Goal: Find specific page/section: Find specific page/section

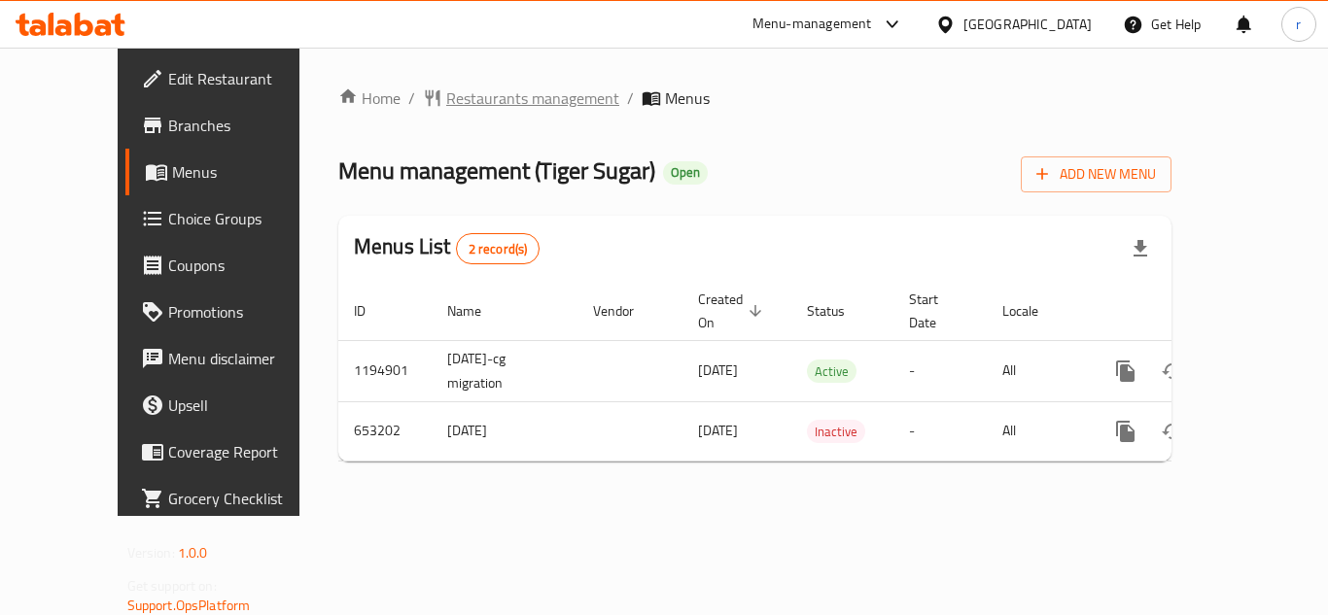
click at [446, 98] on span "Restaurants management" at bounding box center [532, 98] width 173 height 23
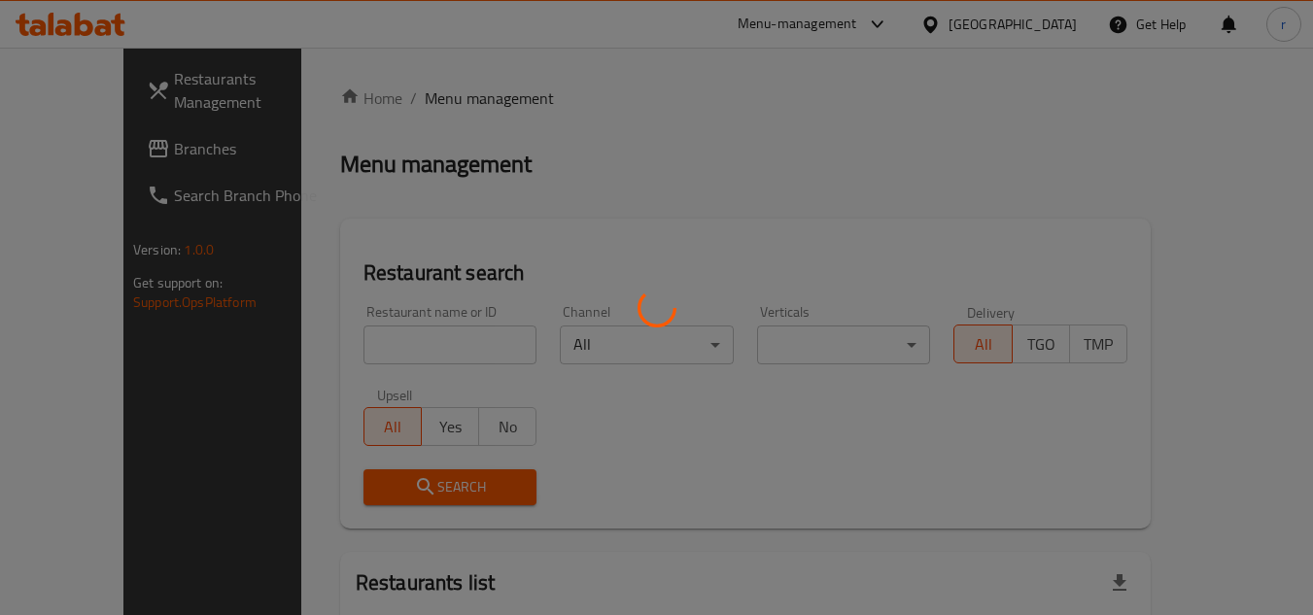
click at [344, 345] on div at bounding box center [656, 307] width 1313 height 615
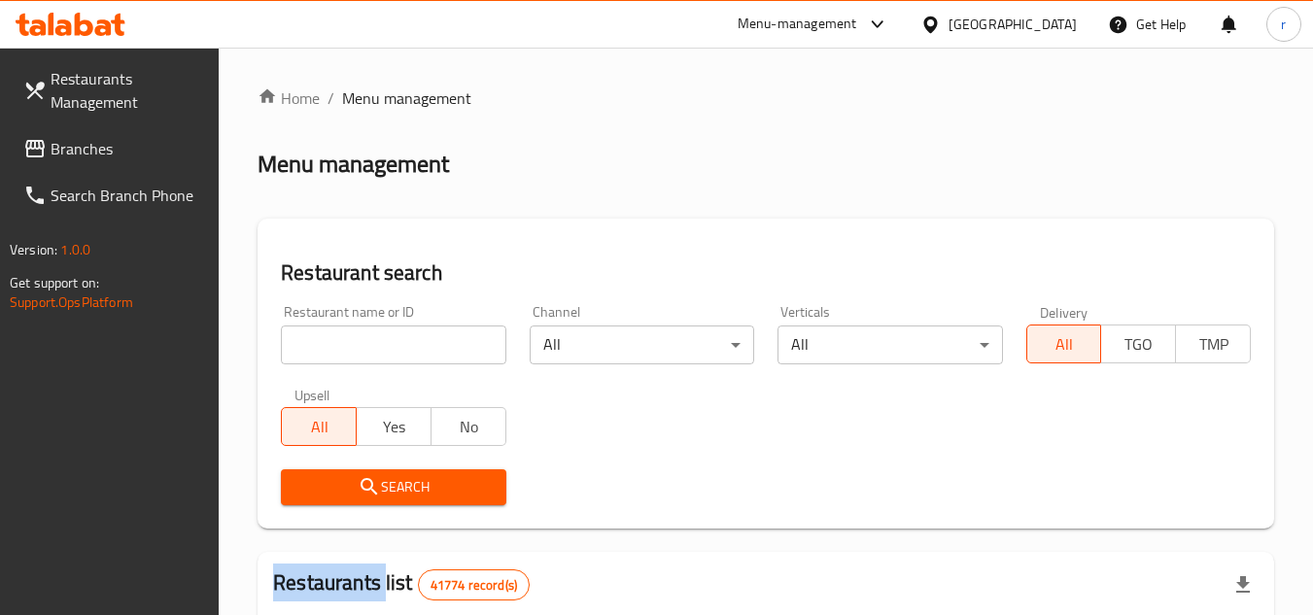
click at [344, 345] on div at bounding box center [656, 307] width 1313 height 615
click at [344, 345] on input "search" at bounding box center [393, 345] width 225 height 39
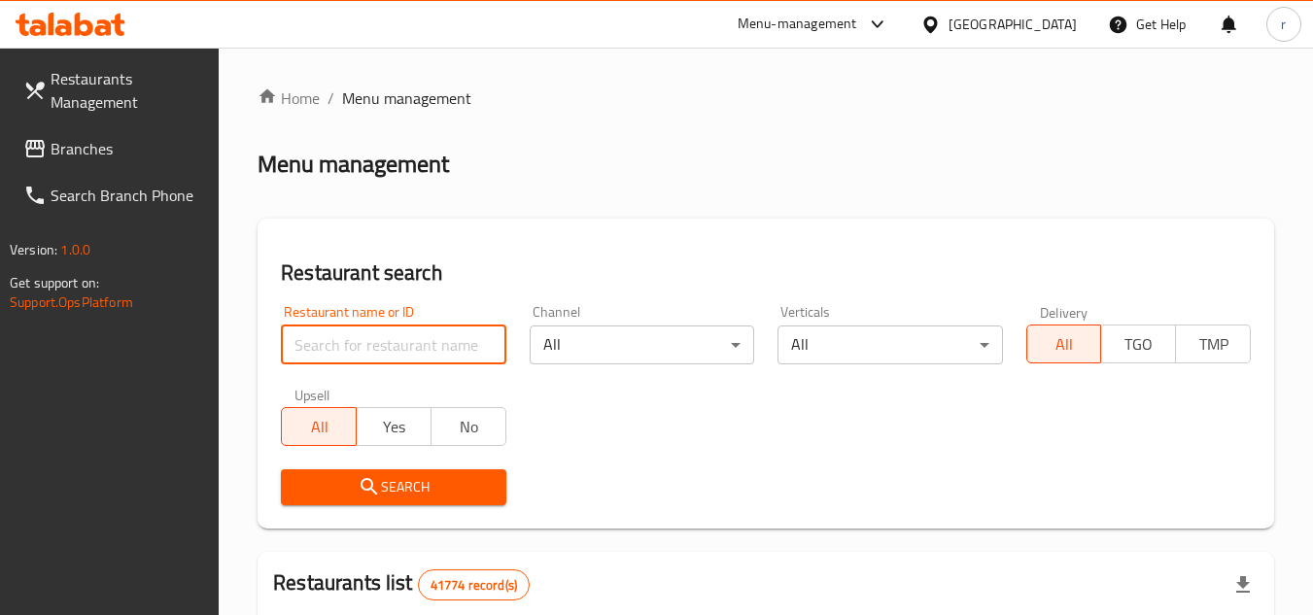
paste input "641405"
type input "641405"
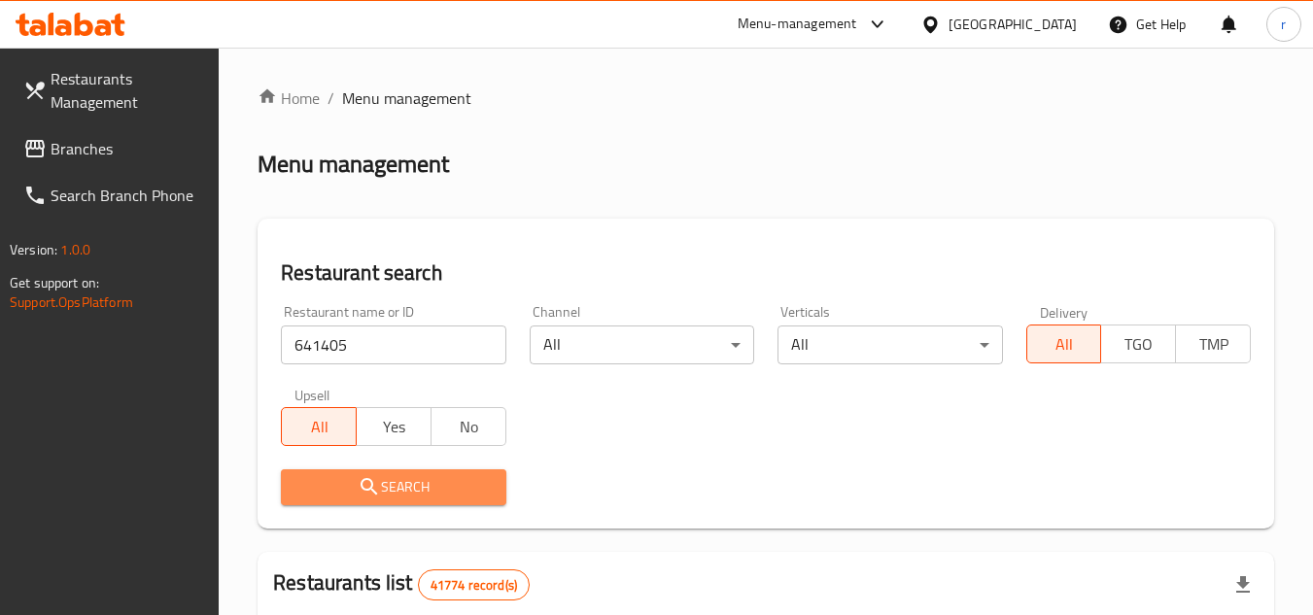
click at [369, 486] on icon "submit" at bounding box center [369, 486] width 23 height 23
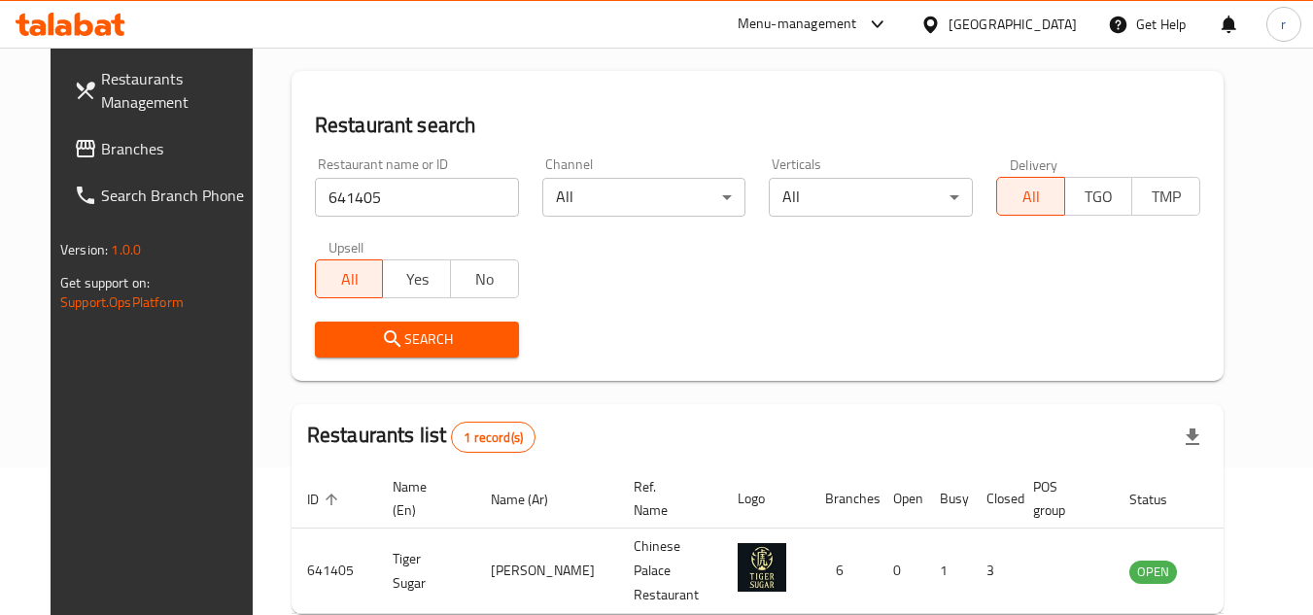
scroll to position [235, 0]
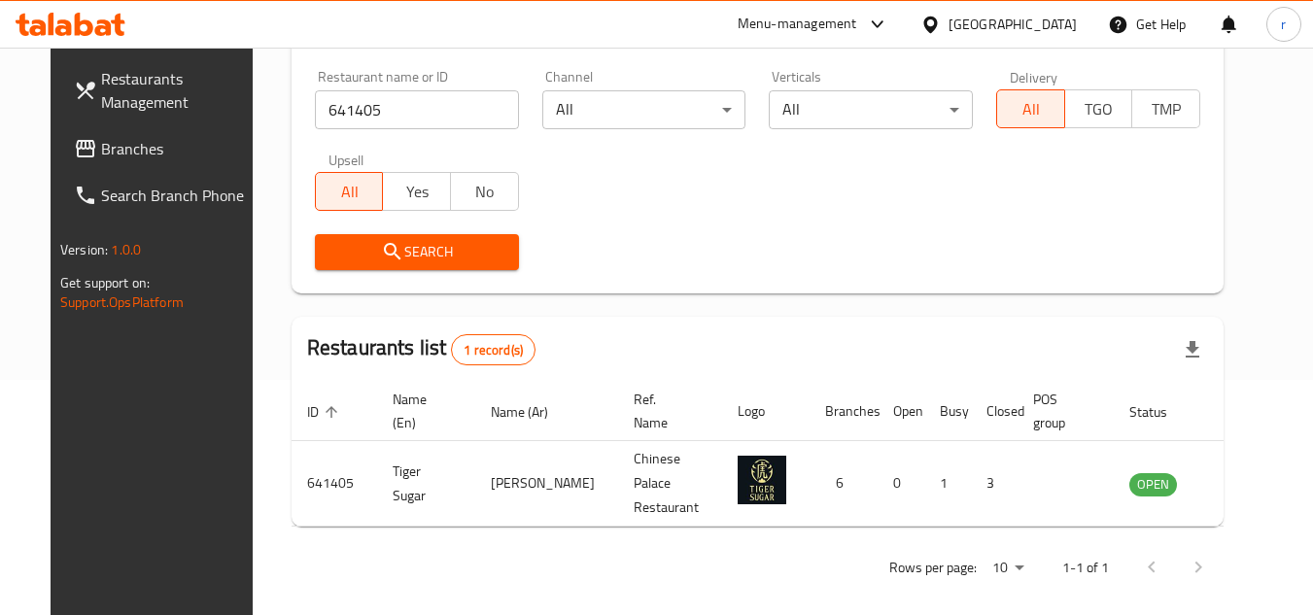
click at [101, 142] on span "Branches" at bounding box center [178, 148] width 154 height 23
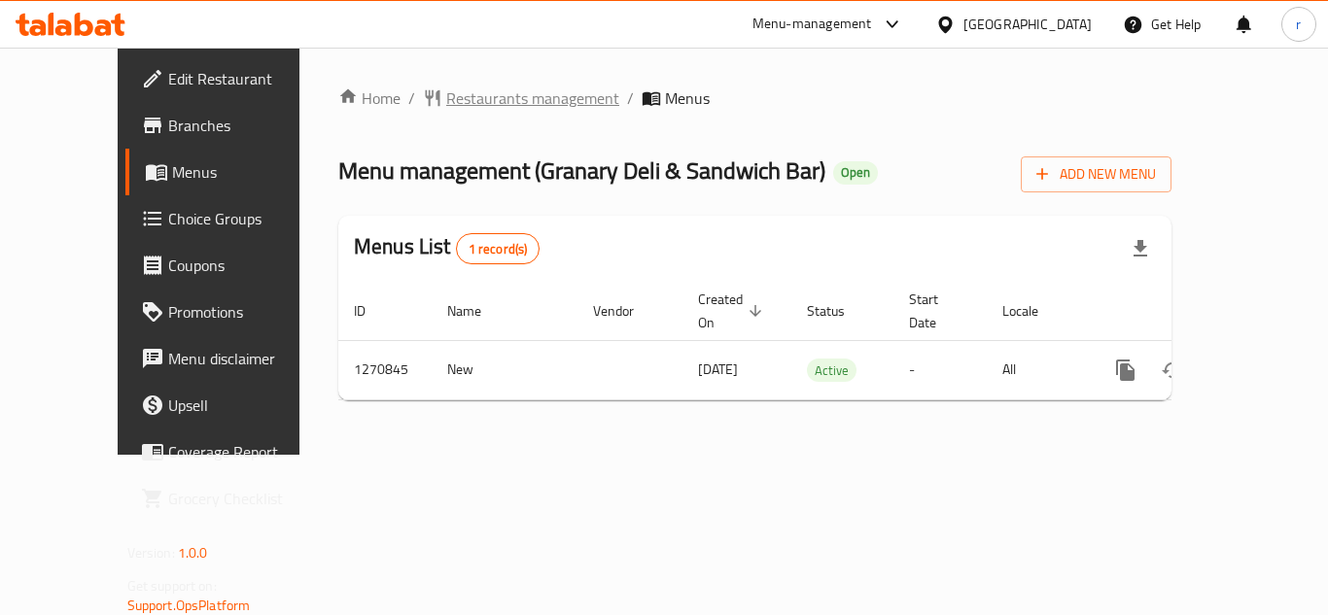
click at [454, 92] on span "Restaurants management" at bounding box center [532, 98] width 173 height 23
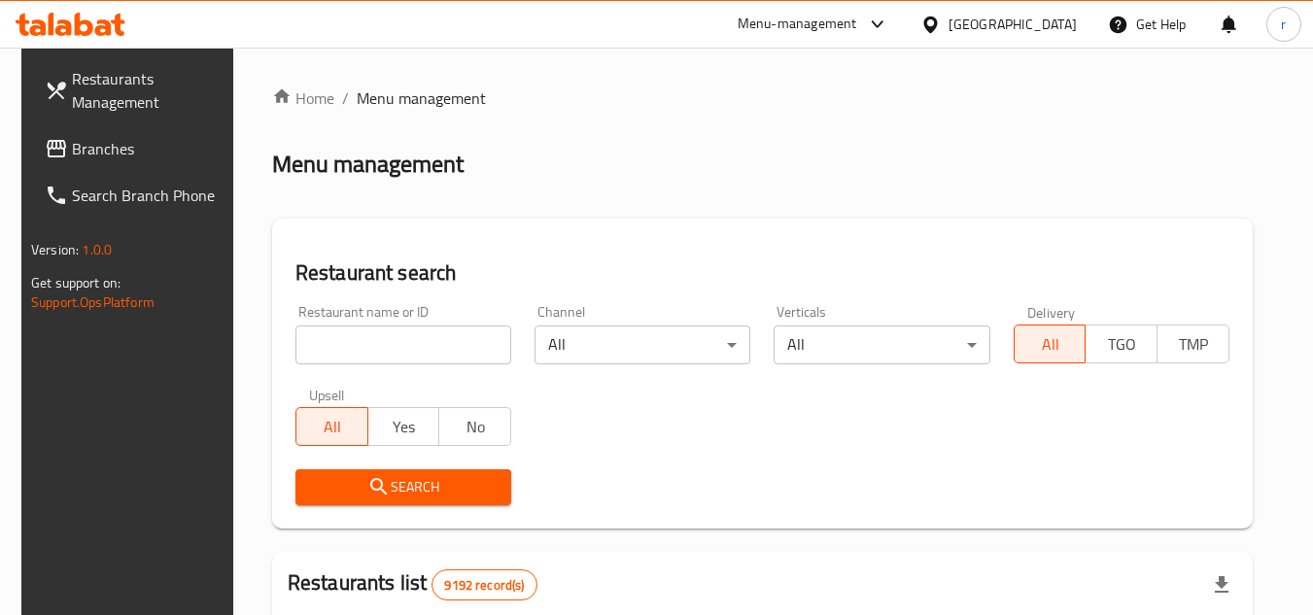
click at [344, 347] on input "search" at bounding box center [404, 345] width 216 height 39
paste input "689408"
type input "689408"
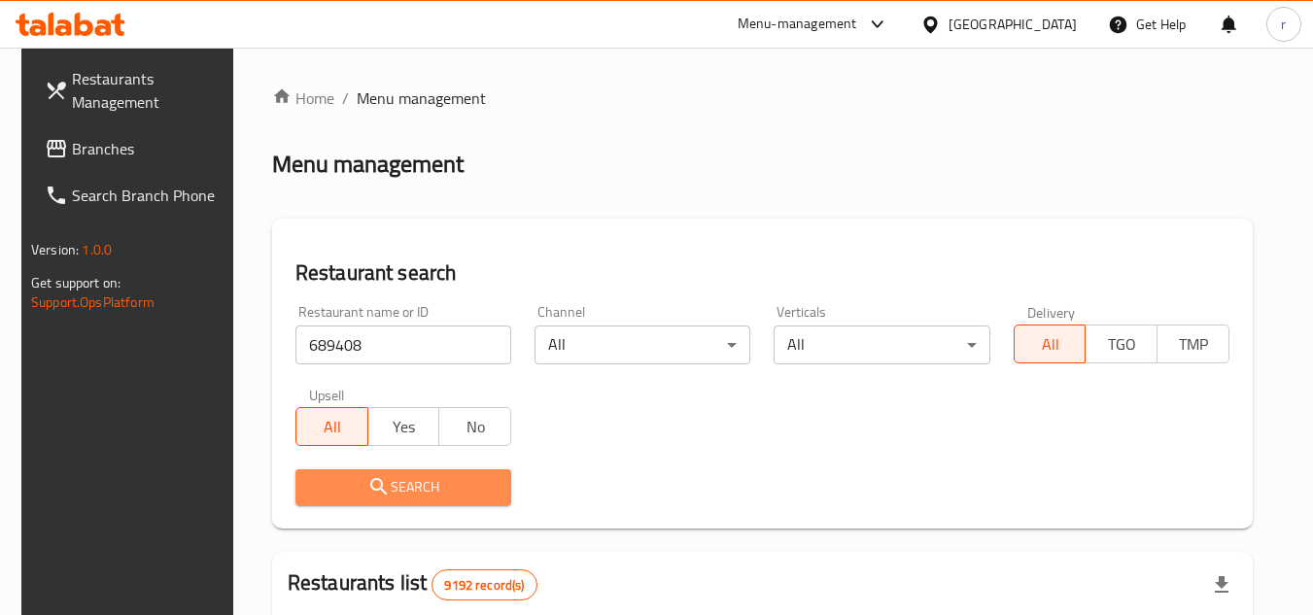
drag, startPoint x: 412, startPoint y: 482, endPoint x: 1166, endPoint y: 484, distance: 753.5
click at [413, 484] on span "Search" at bounding box center [403, 487] width 185 height 24
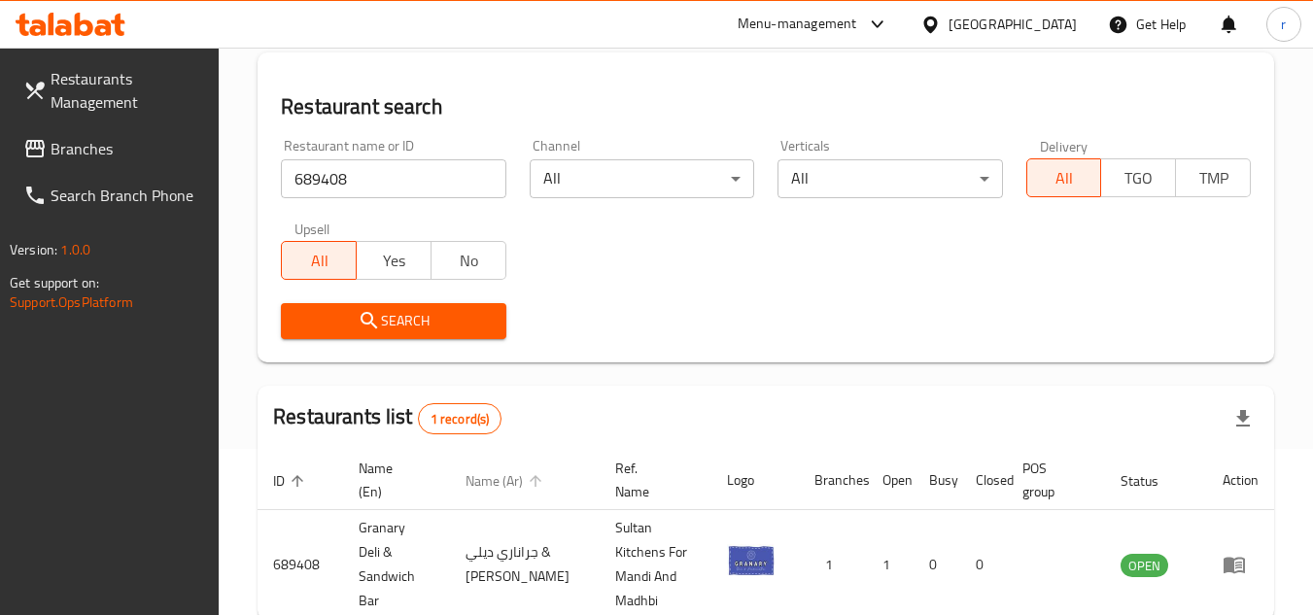
scroll to position [252, 0]
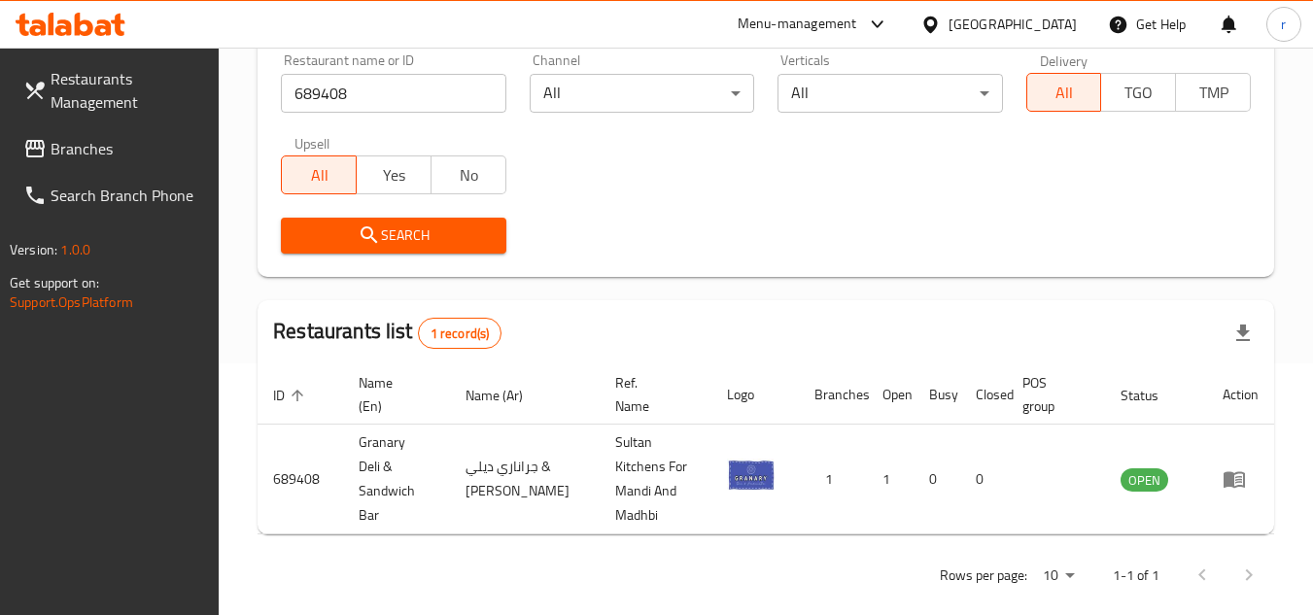
click at [69, 166] on link "Branches" at bounding box center [114, 148] width 212 height 47
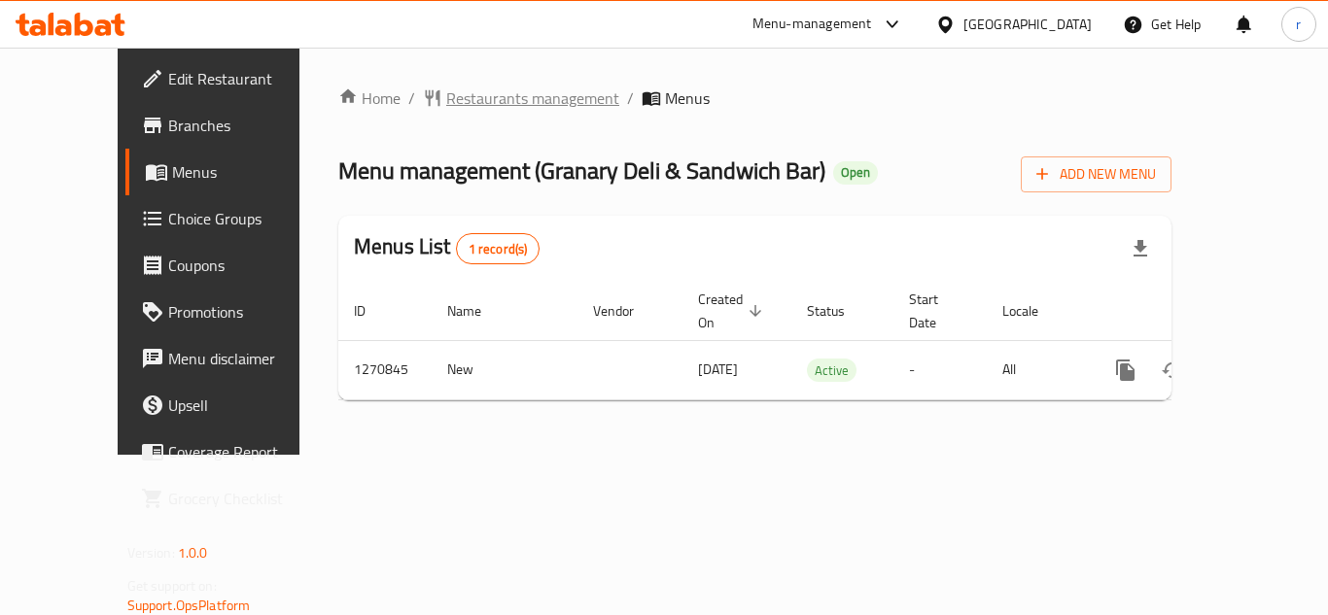
click at [455, 94] on span "Restaurants management" at bounding box center [532, 98] width 173 height 23
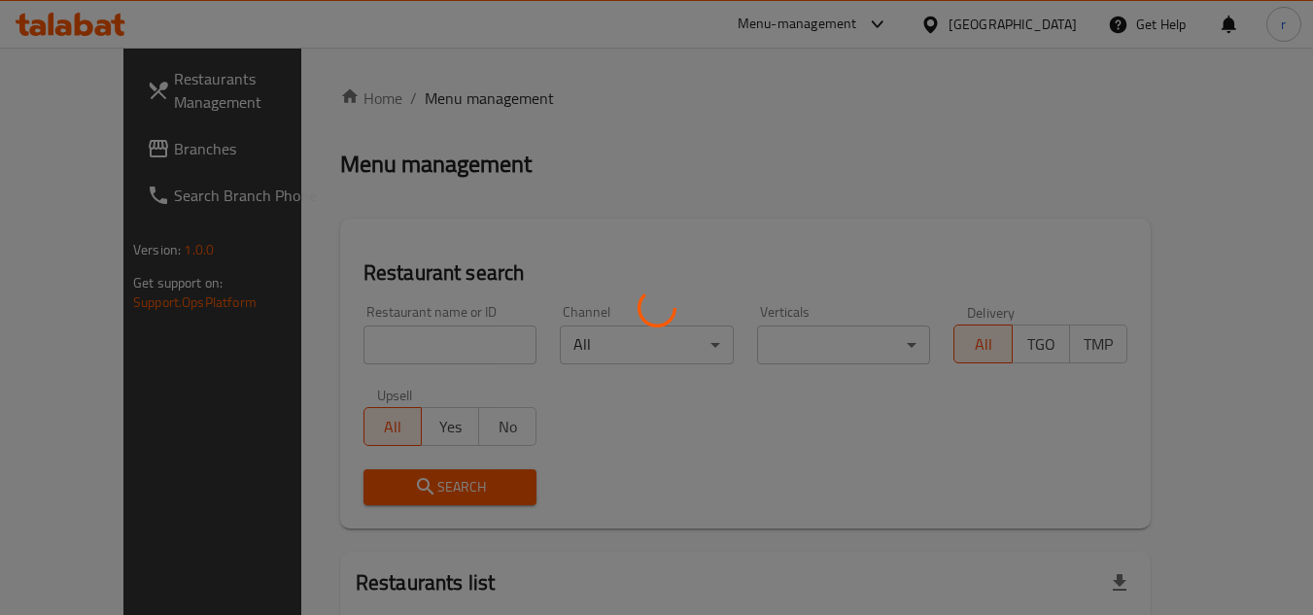
click at [389, 339] on div at bounding box center [656, 307] width 1313 height 615
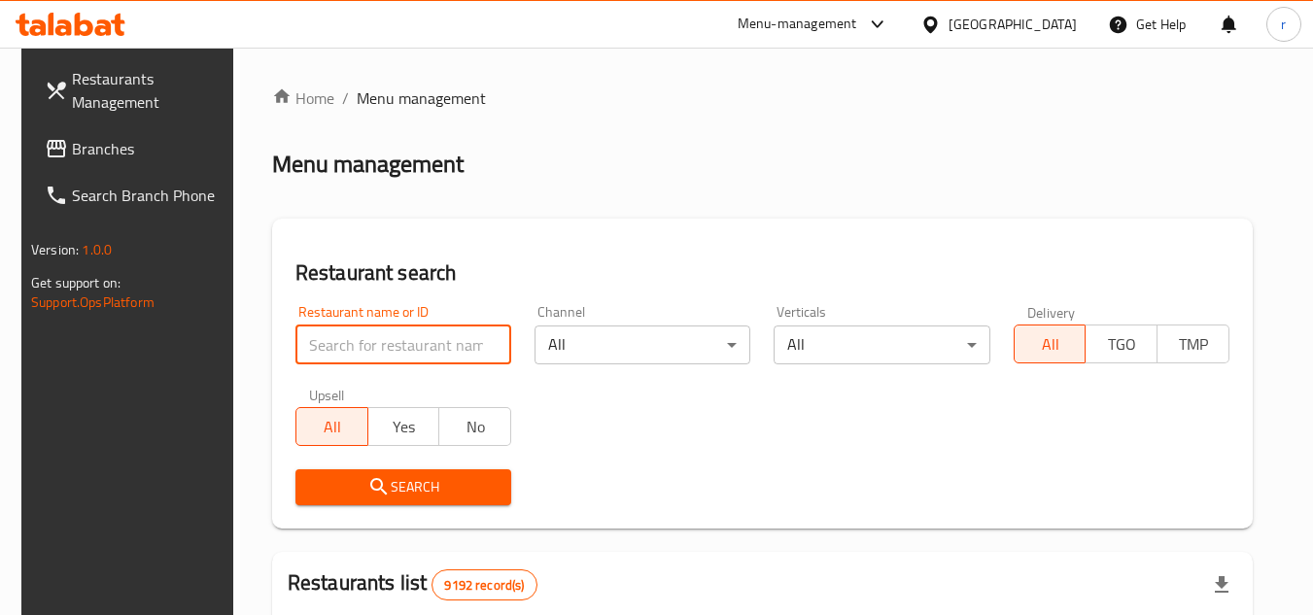
click at [389, 339] on input "search" at bounding box center [404, 345] width 216 height 39
paste input "689408"
type input "689408"
click at [396, 484] on span "Search" at bounding box center [403, 487] width 185 height 24
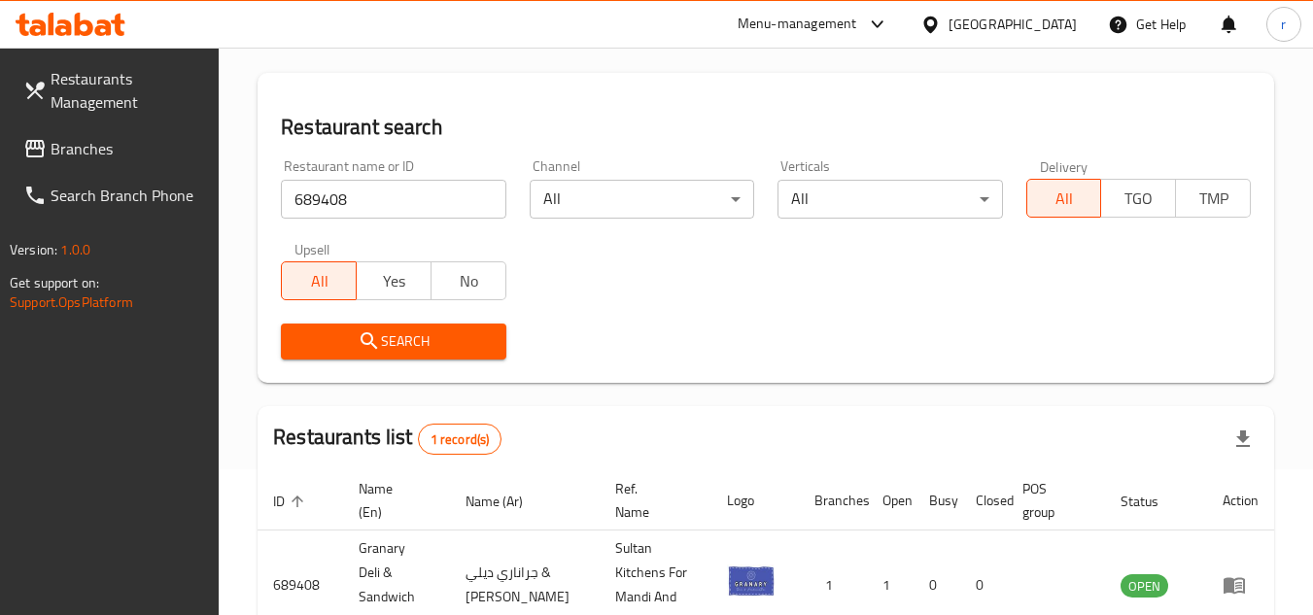
scroll to position [252, 0]
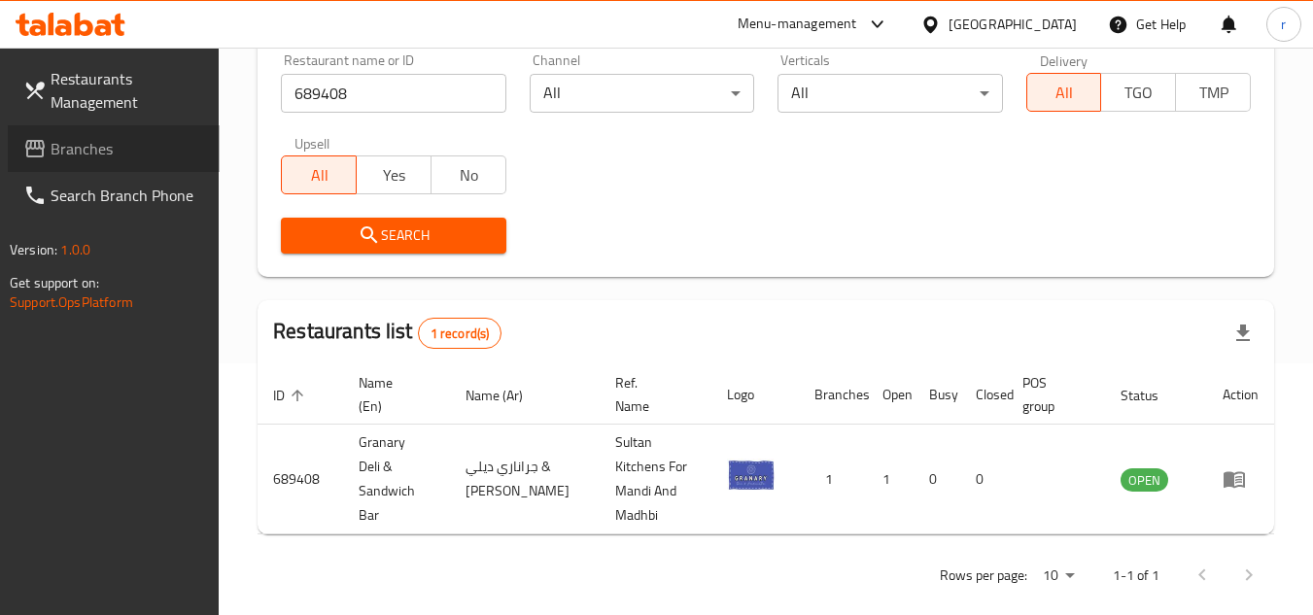
click at [67, 148] on span "Branches" at bounding box center [128, 148] width 154 height 23
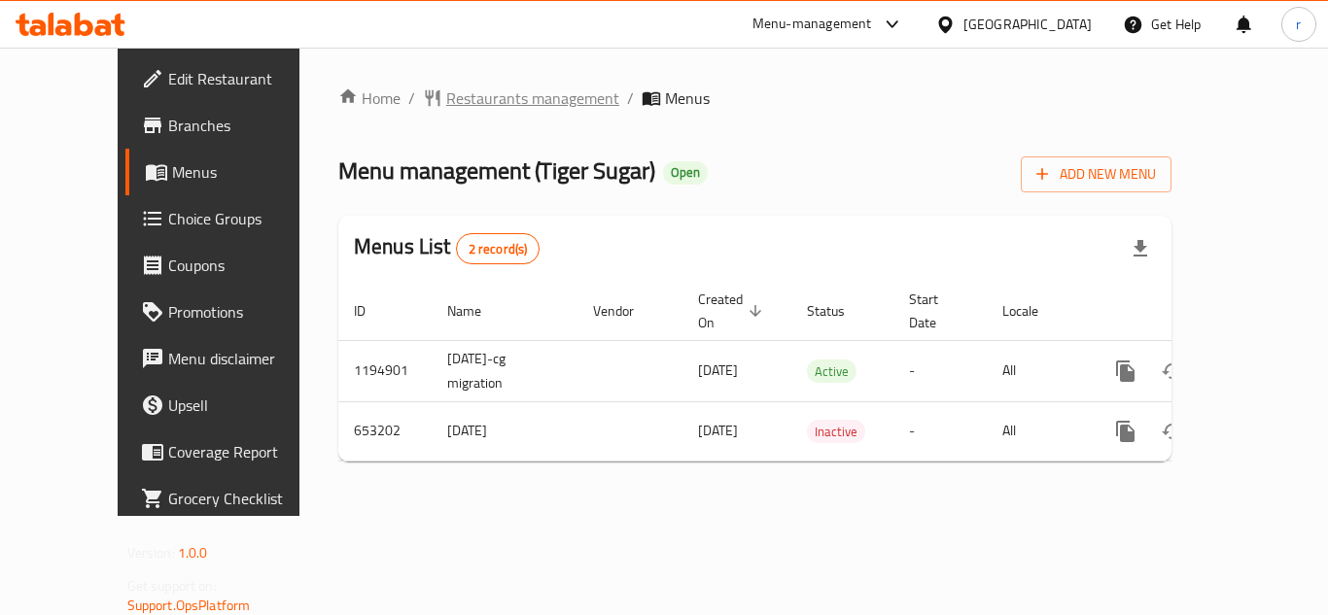
click at [503, 89] on span "Restaurants management" at bounding box center [532, 98] width 173 height 23
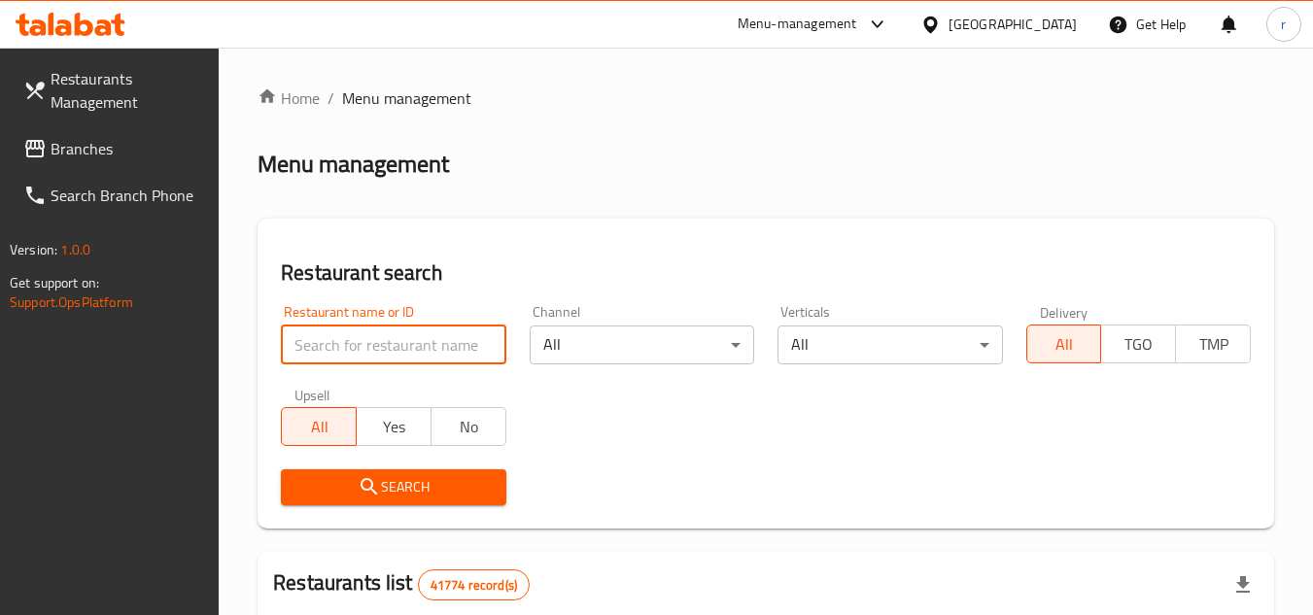
click at [339, 351] on input "search" at bounding box center [393, 345] width 225 height 39
paste input "641405"
type input "641405"
click at [348, 489] on span "Search" at bounding box center [393, 487] width 193 height 24
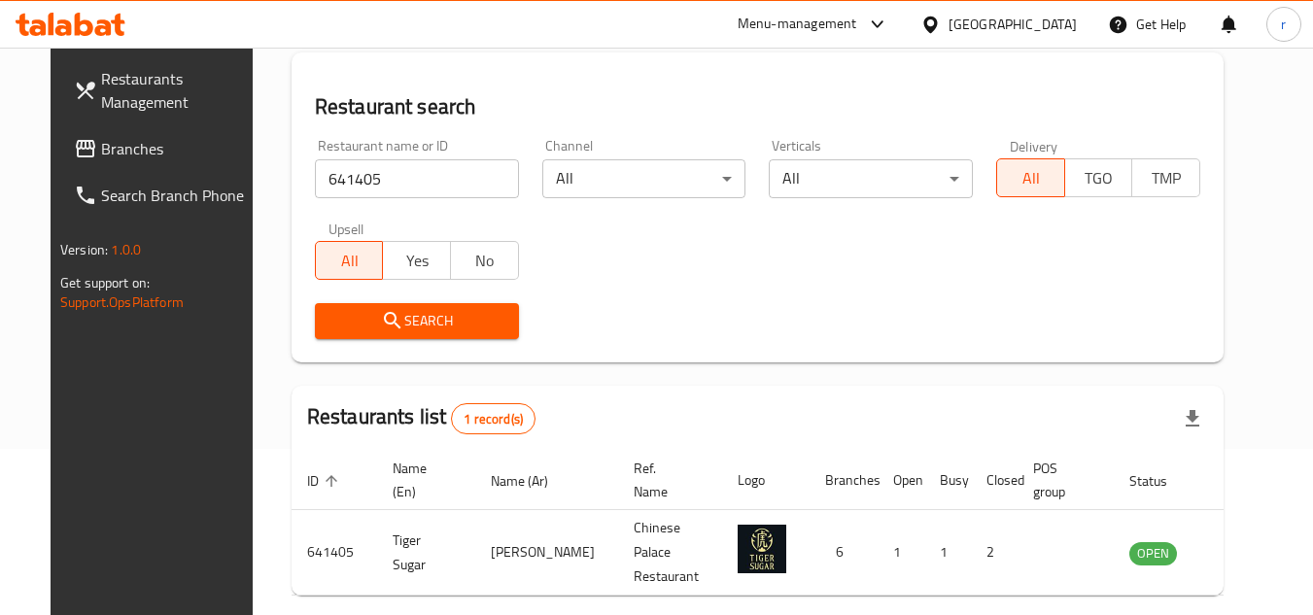
scroll to position [235, 0]
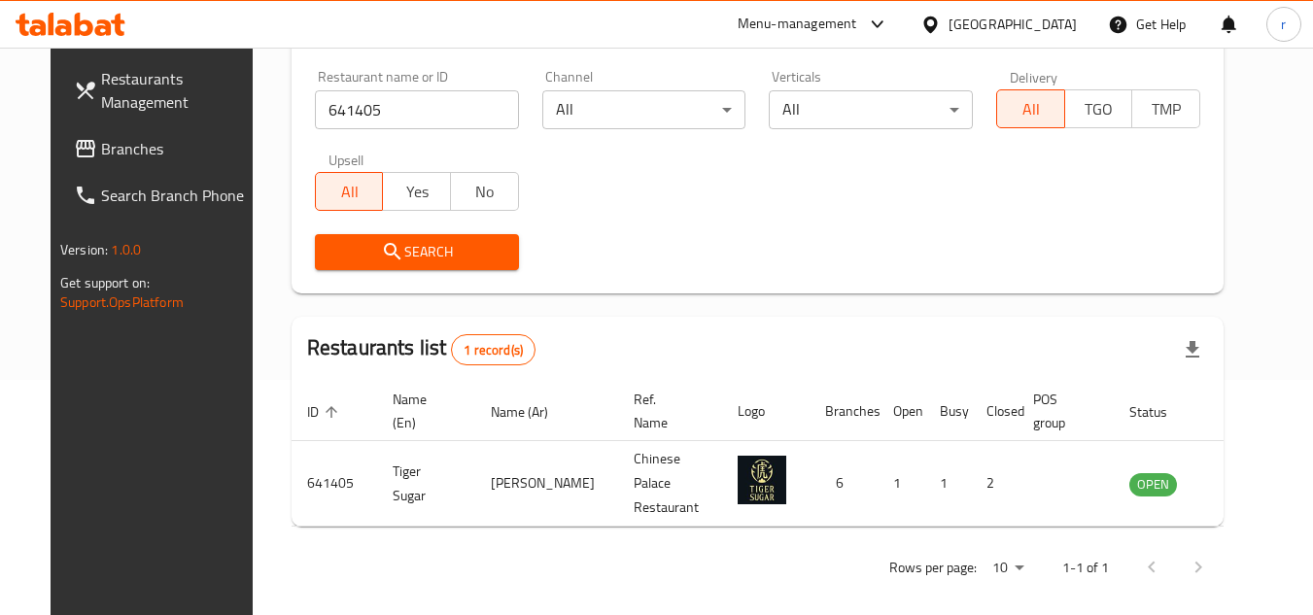
drag, startPoint x: 77, startPoint y: 145, endPoint x: 91, endPoint y: 139, distance: 15.7
click at [101, 145] on span "Branches" at bounding box center [178, 148] width 154 height 23
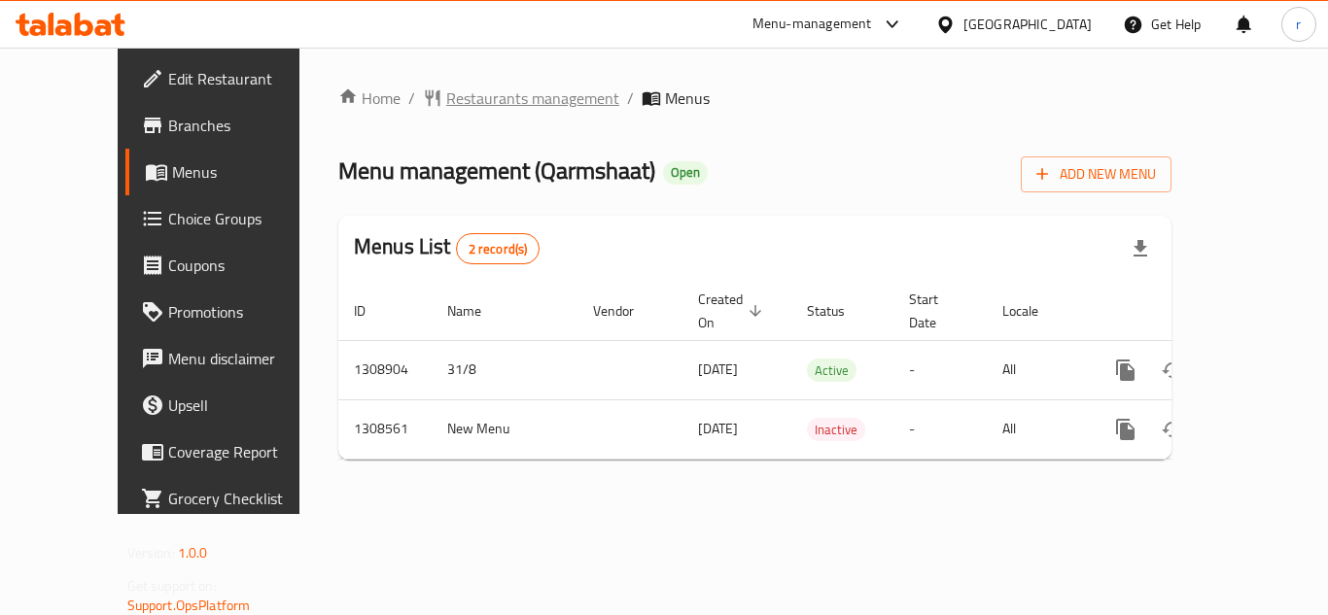
click at [446, 99] on span "Restaurants management" at bounding box center [532, 98] width 173 height 23
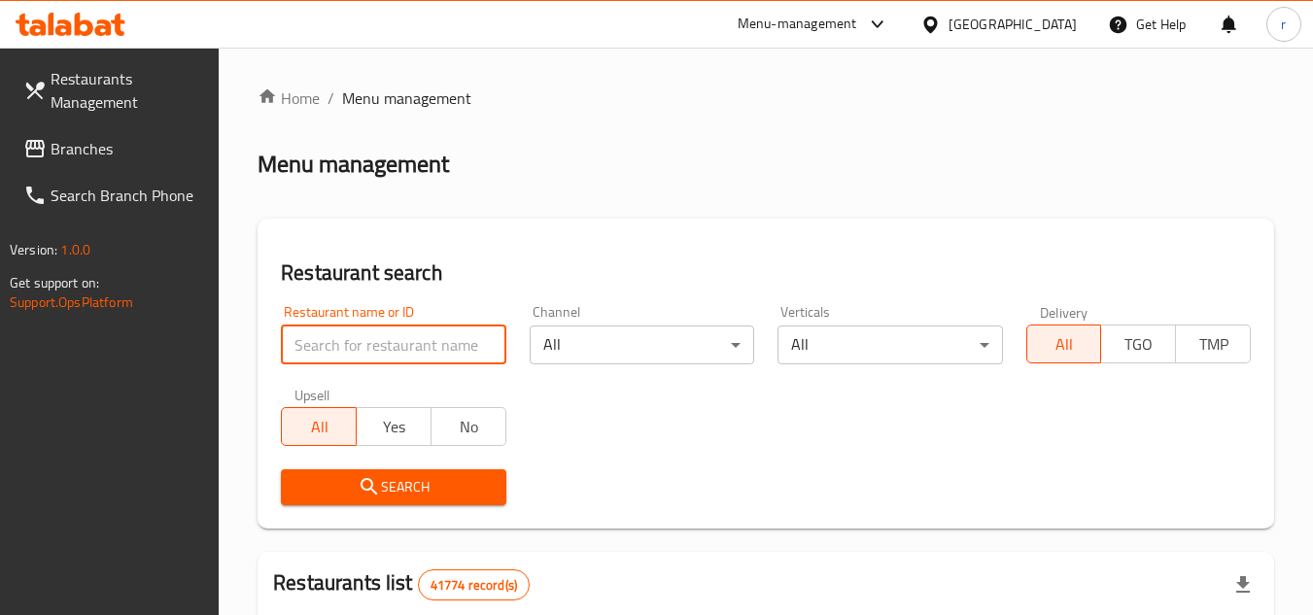
click at [383, 347] on input "search" at bounding box center [393, 345] width 225 height 39
paste input "704835"
type input "704835"
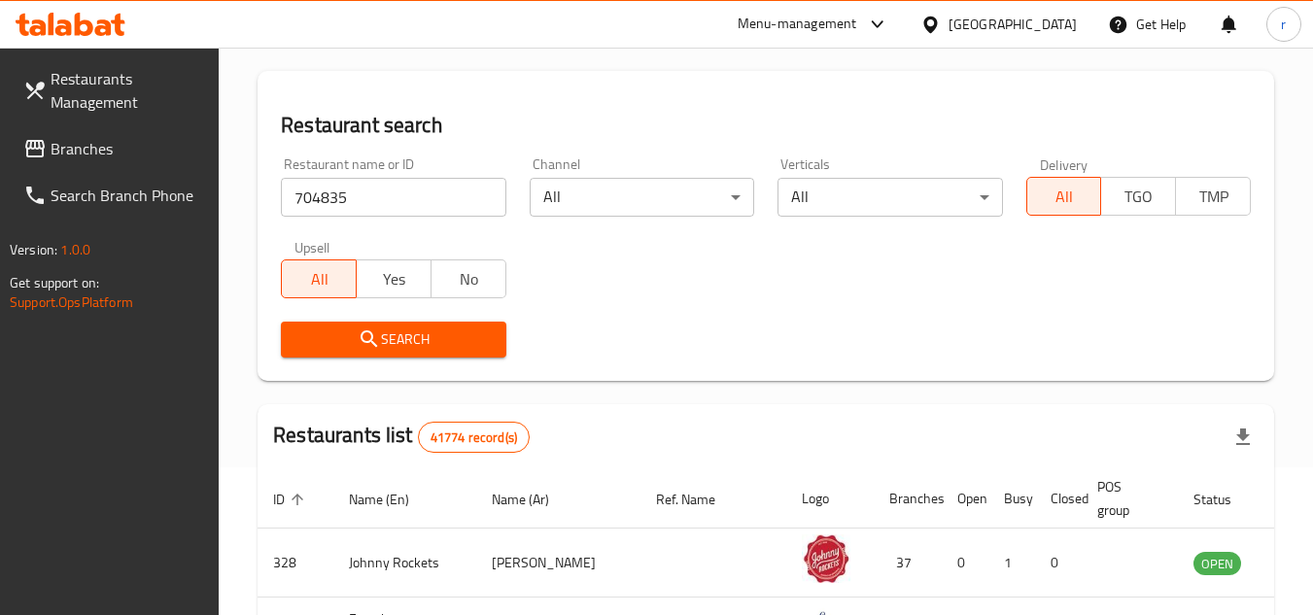
scroll to position [194, 0]
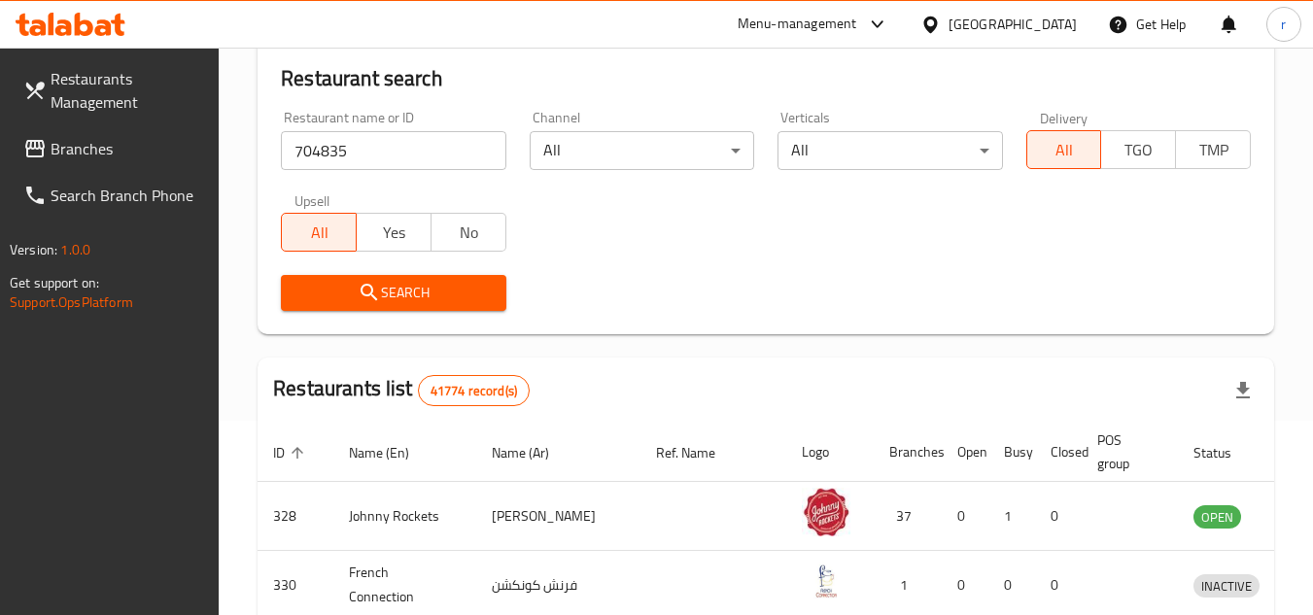
click at [394, 294] on span "Search" at bounding box center [393, 293] width 193 height 24
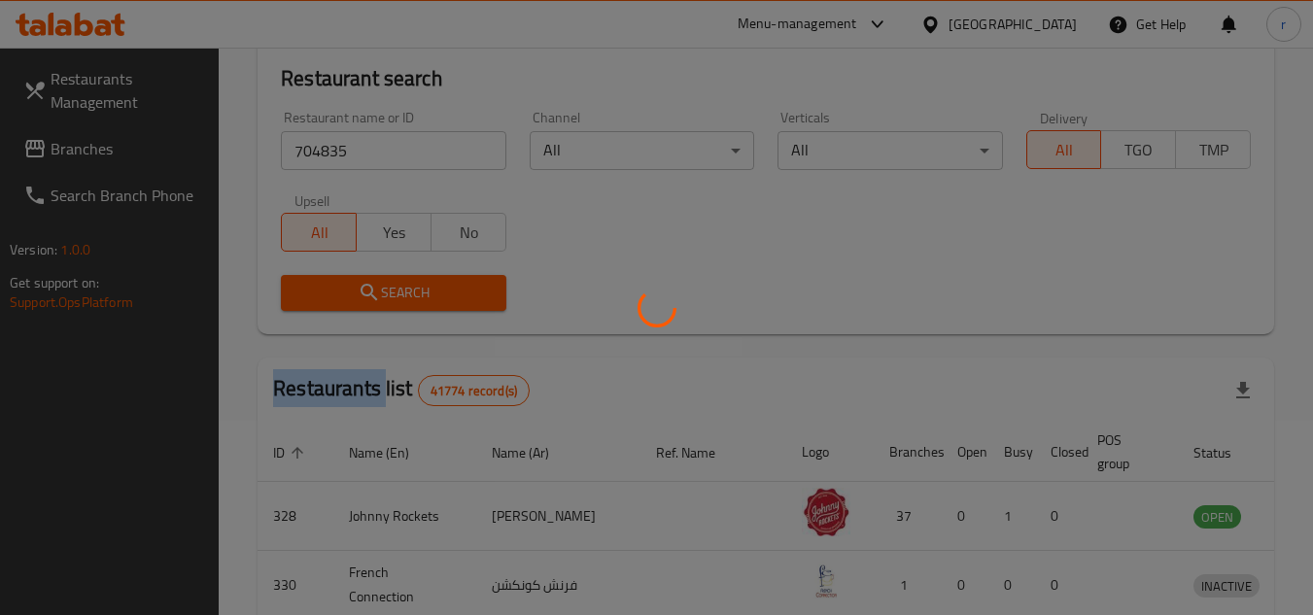
click at [394, 294] on div at bounding box center [656, 307] width 1313 height 615
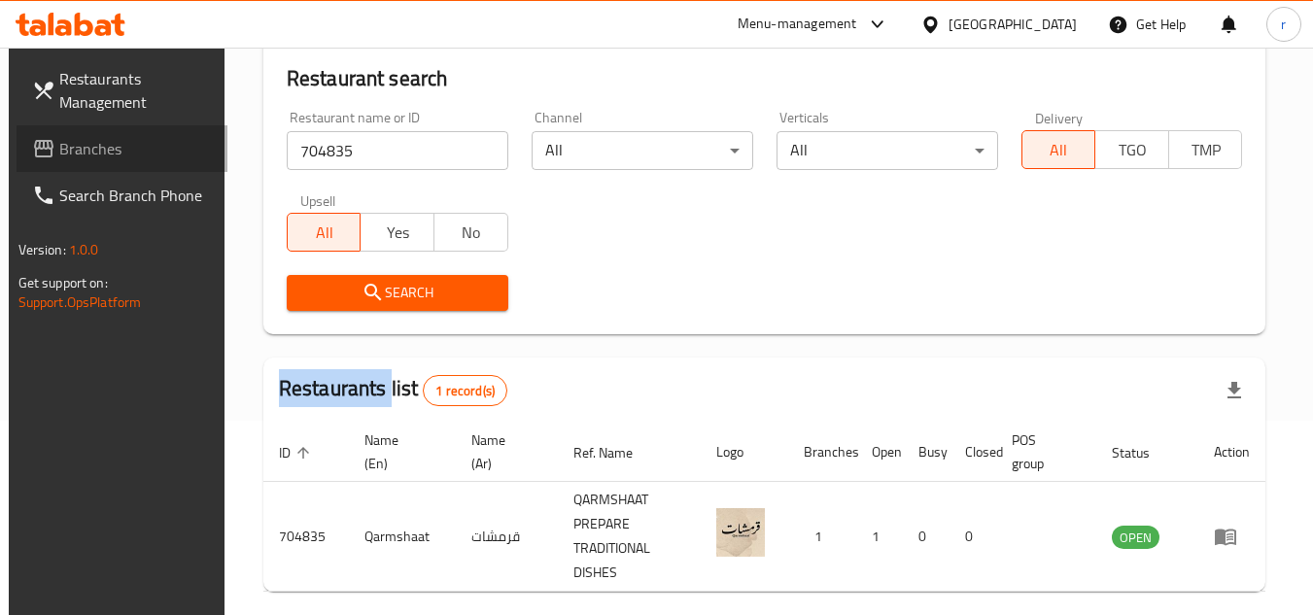
click at [44, 155] on icon at bounding box center [43, 148] width 19 height 17
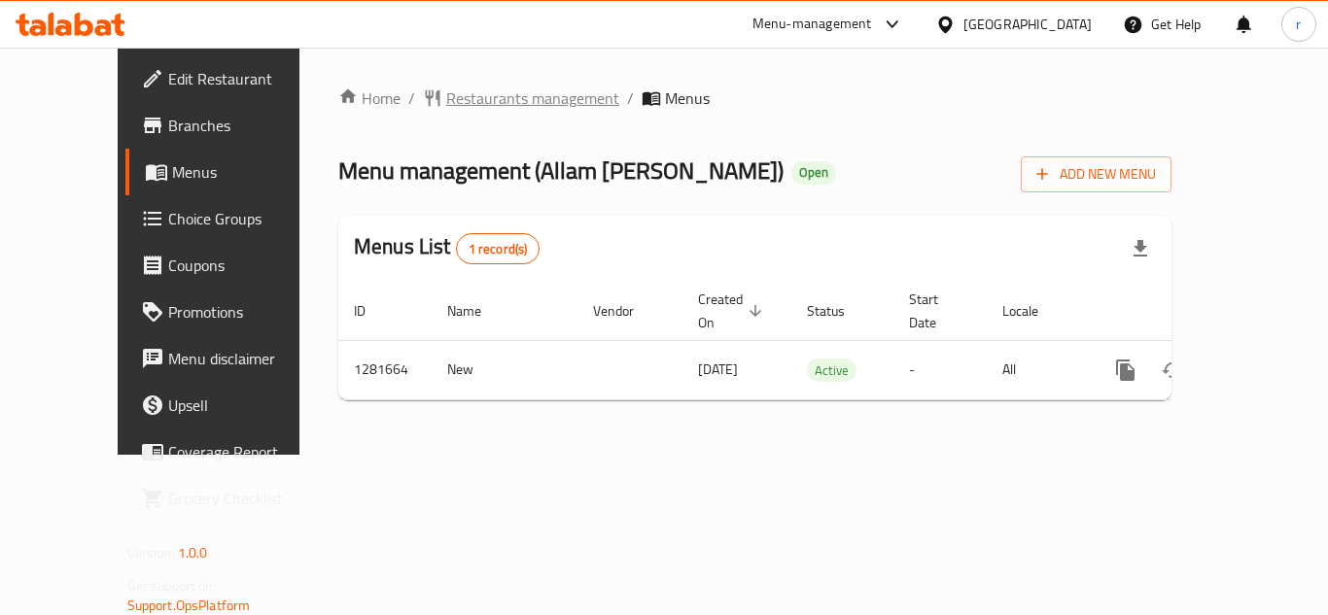
click at [478, 88] on span "Restaurants management" at bounding box center [532, 98] width 173 height 23
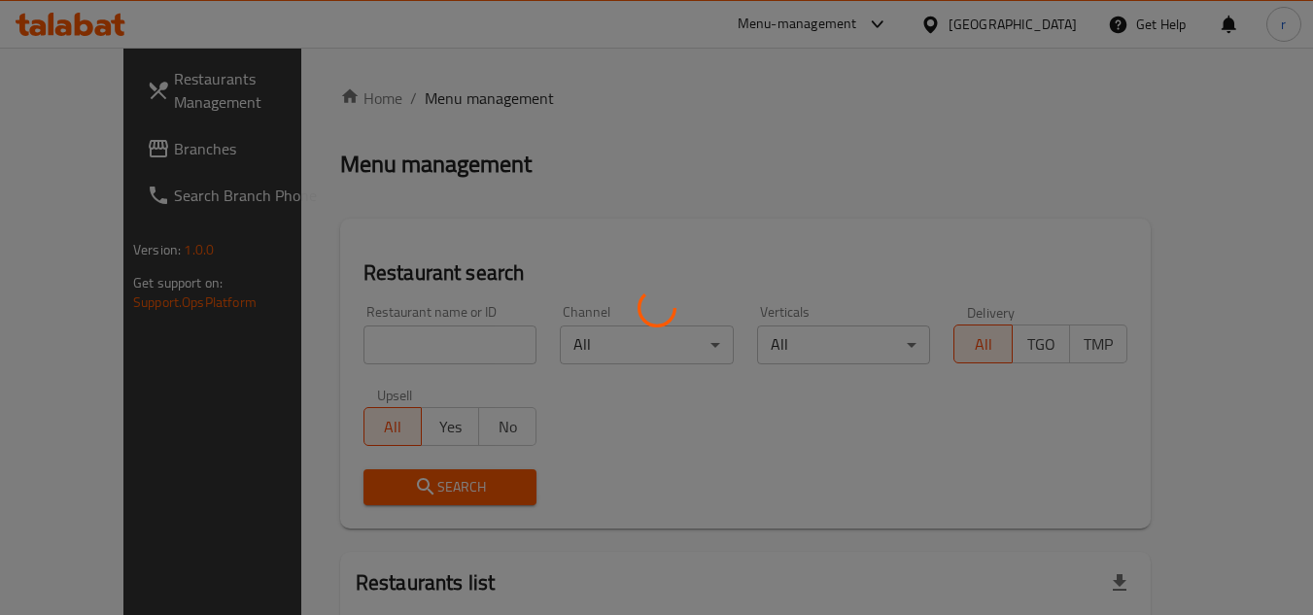
click at [401, 347] on div at bounding box center [656, 307] width 1313 height 615
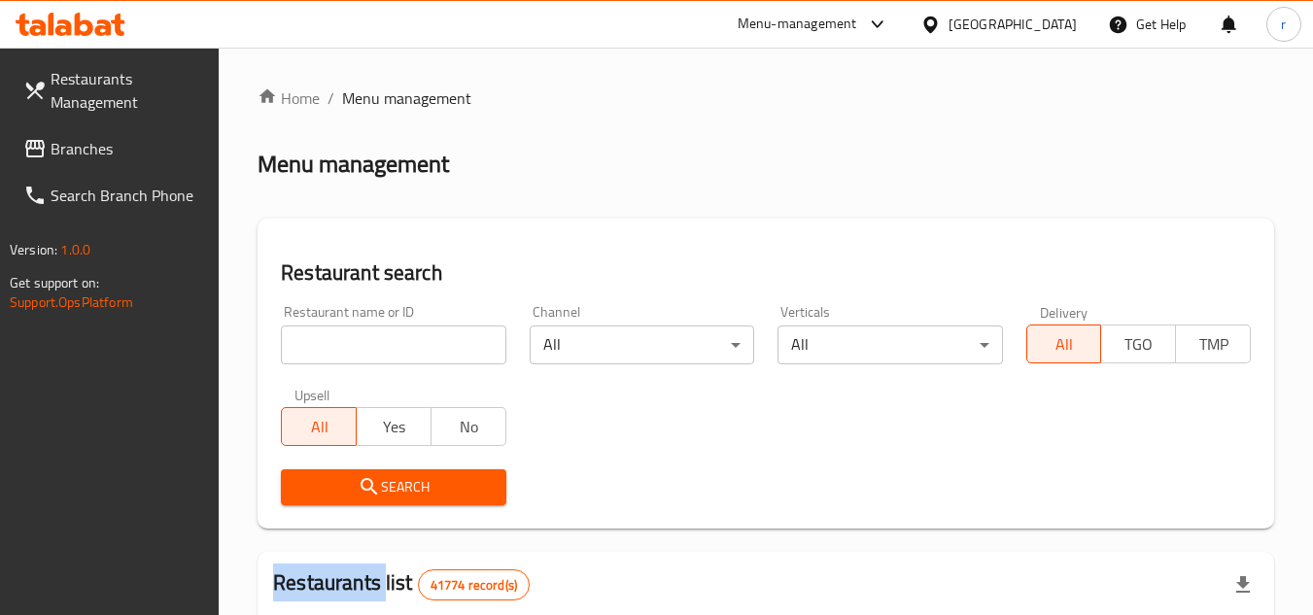
click at [401, 347] on div at bounding box center [656, 307] width 1313 height 615
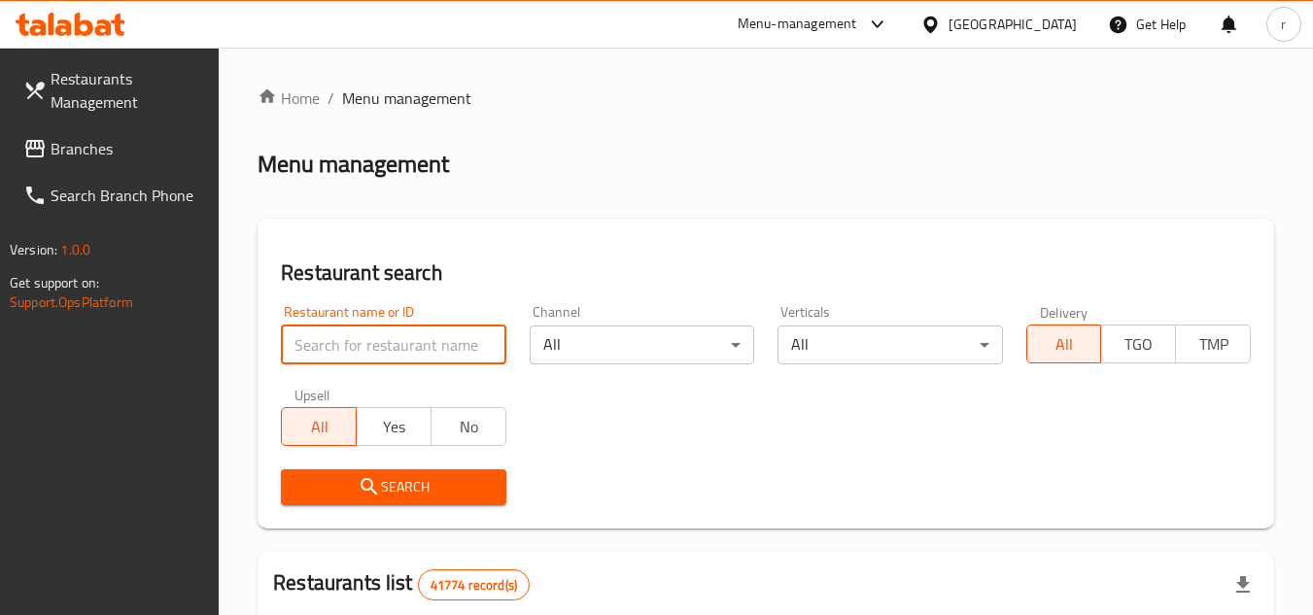
click at [401, 347] on input "search" at bounding box center [393, 345] width 225 height 39
paste input "694504"
type input "694504"
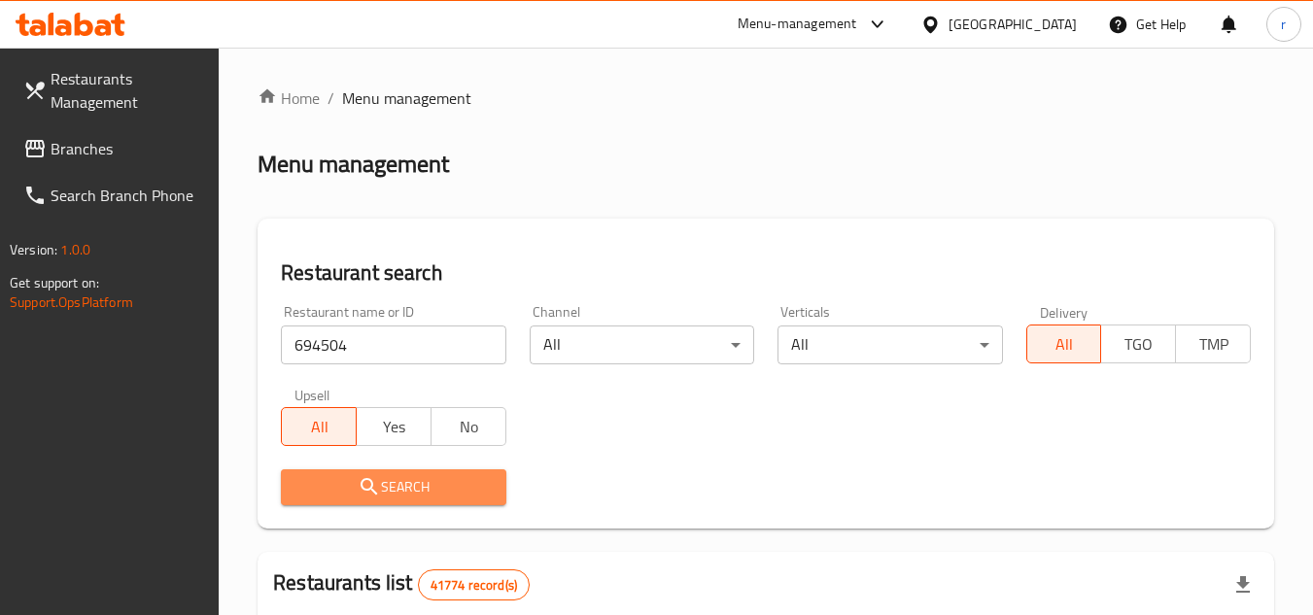
click at [410, 482] on span "Search" at bounding box center [393, 487] width 193 height 24
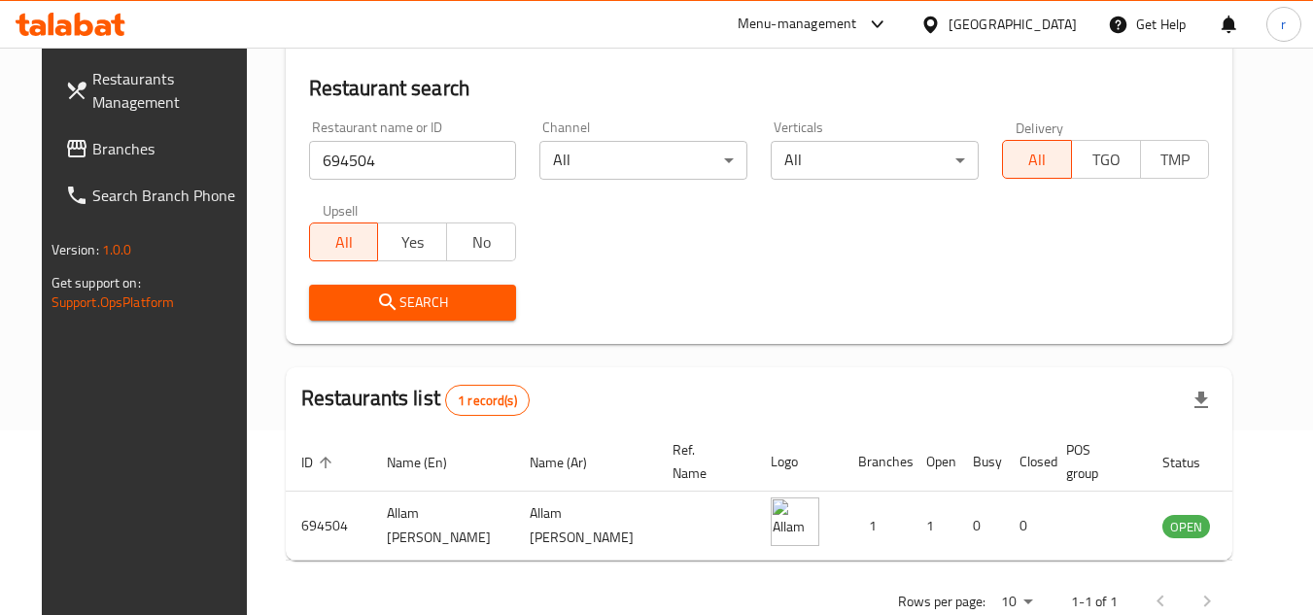
scroll to position [235, 0]
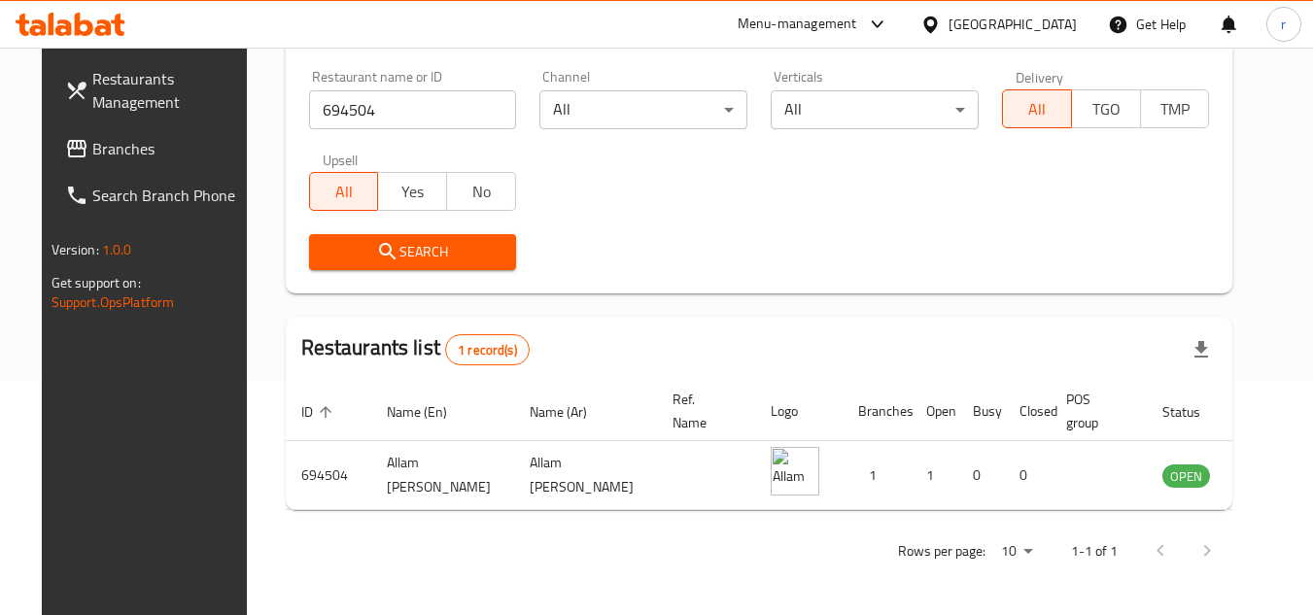
click at [106, 155] on span "Branches" at bounding box center [169, 148] width 154 height 23
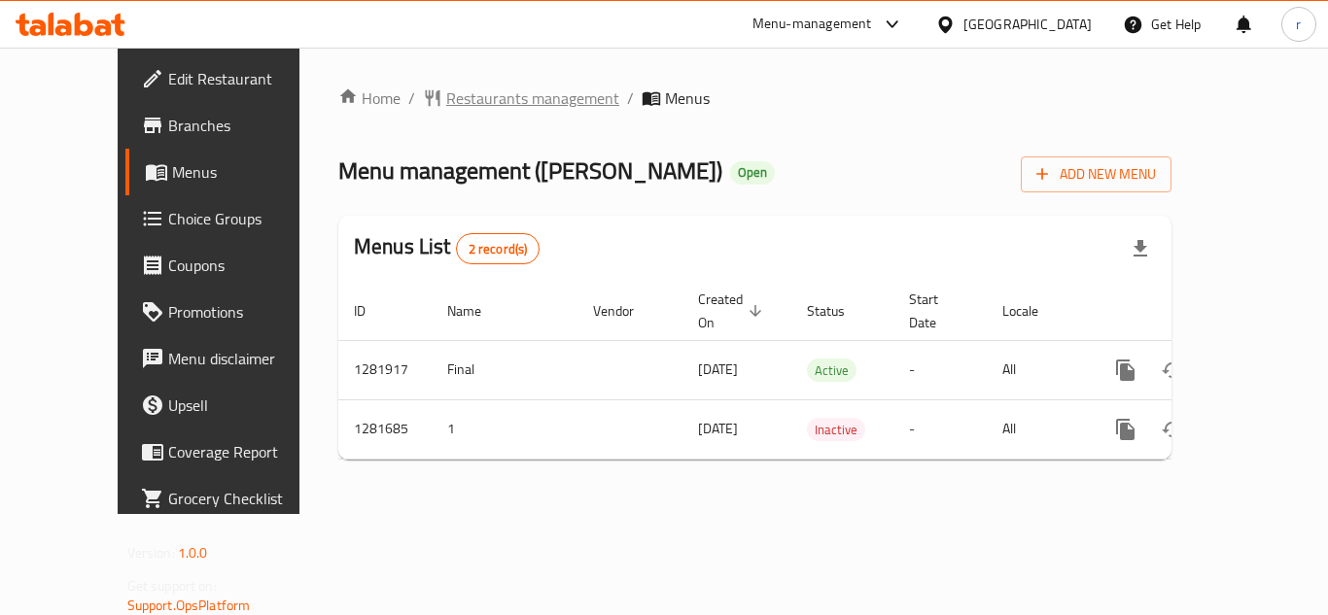
click at [475, 103] on span "Restaurants management" at bounding box center [532, 98] width 173 height 23
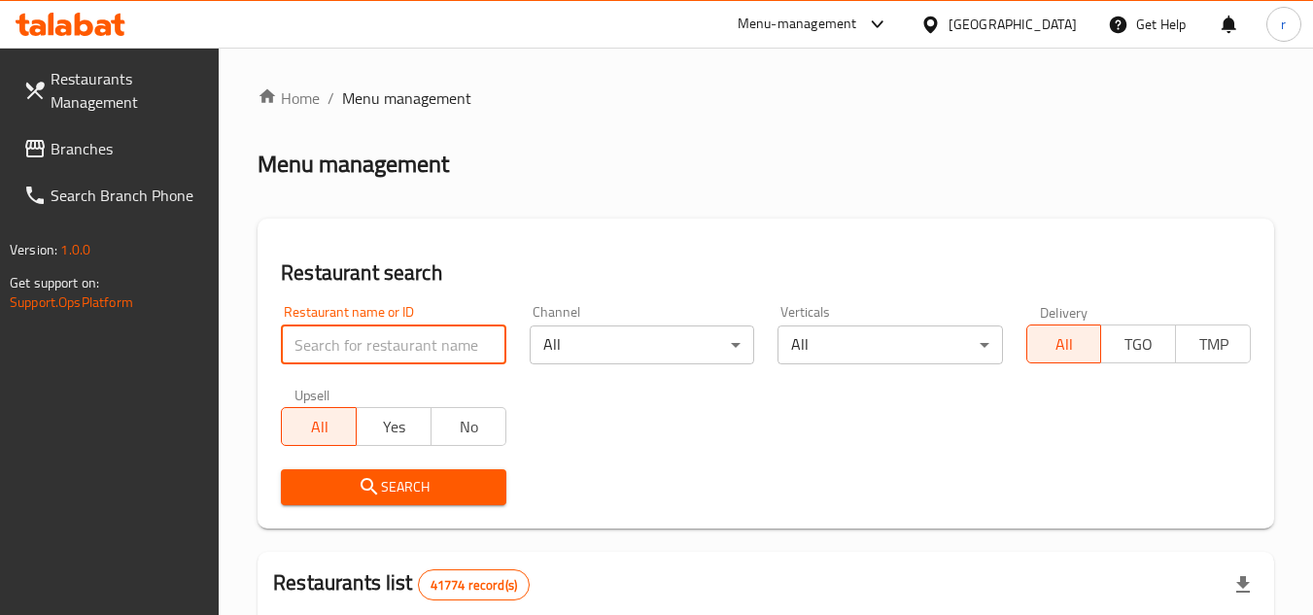
click at [361, 343] on input "search" at bounding box center [393, 345] width 225 height 39
paste input "694514"
type input "694514"
click at [422, 496] on span "Search" at bounding box center [393, 487] width 193 height 24
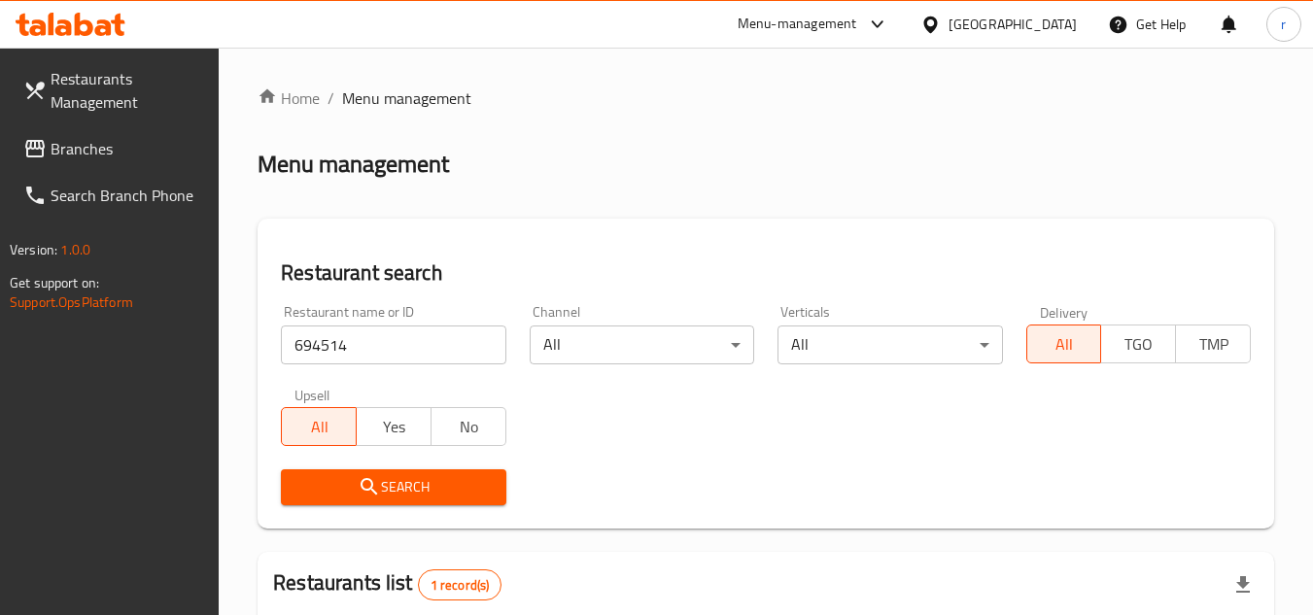
click at [394, 505] on button "Search" at bounding box center [393, 488] width 225 height 36
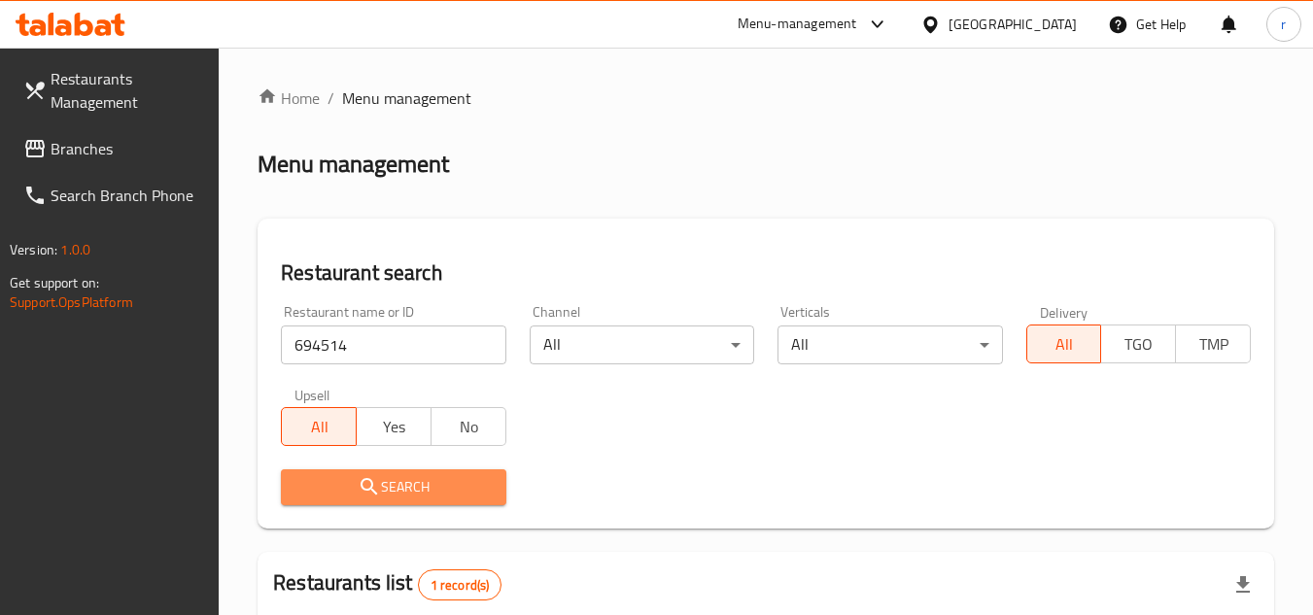
click at [391, 500] on button "Search" at bounding box center [393, 488] width 225 height 36
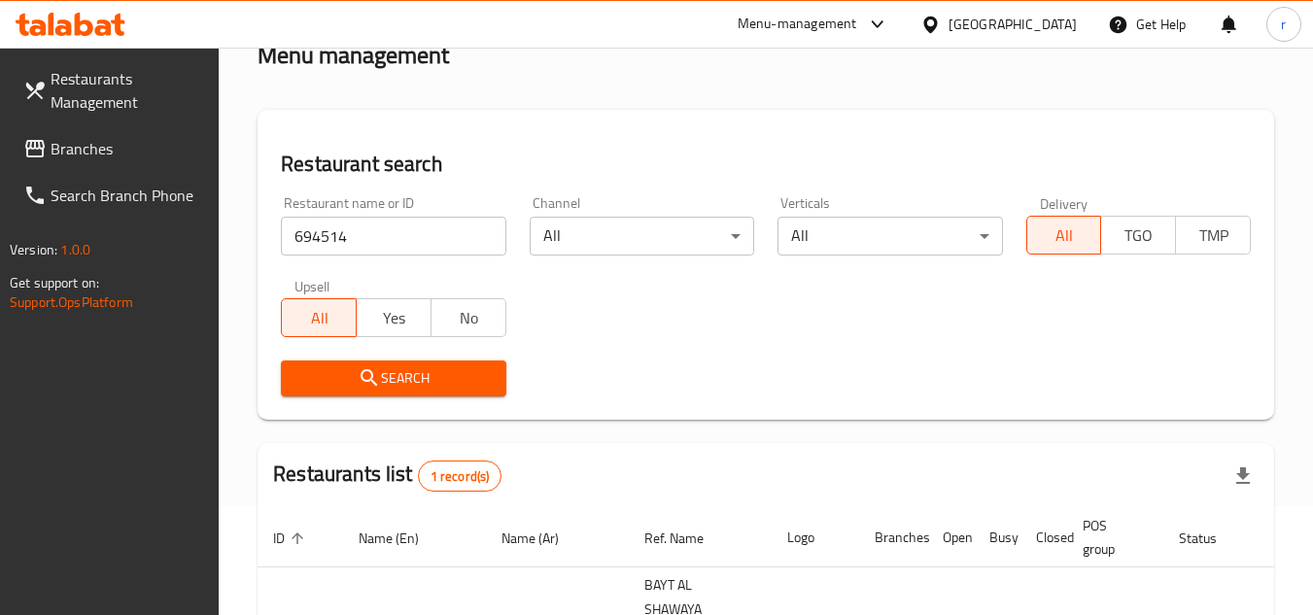
scroll to position [252, 0]
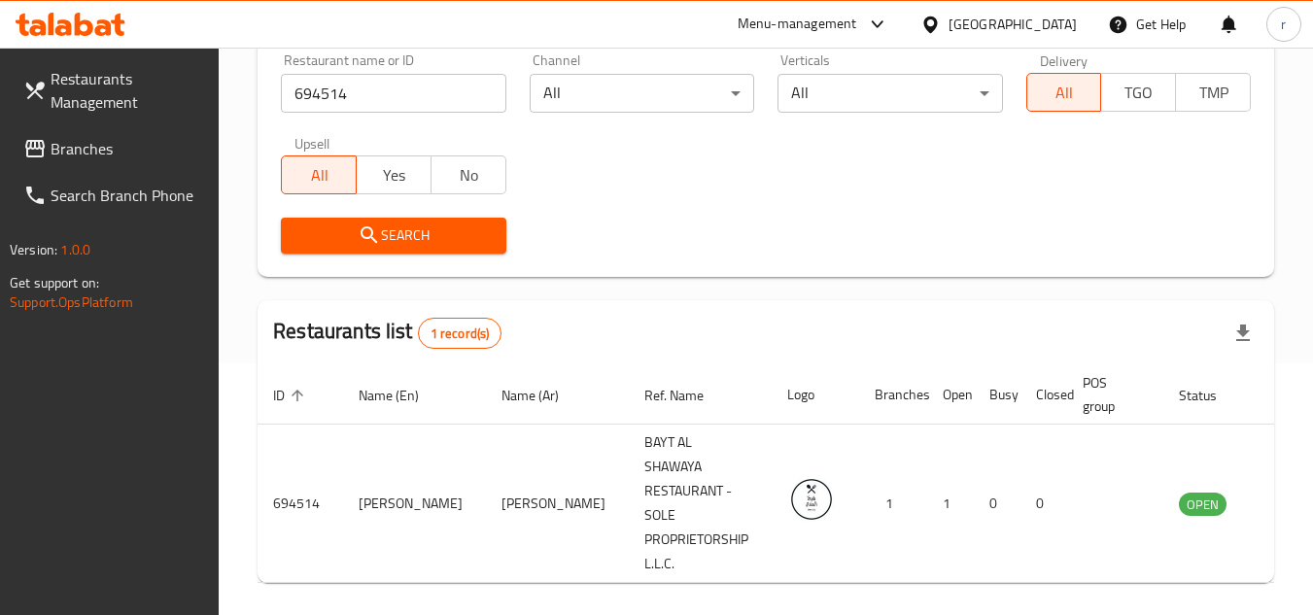
click at [112, 145] on span "Branches" at bounding box center [128, 148] width 154 height 23
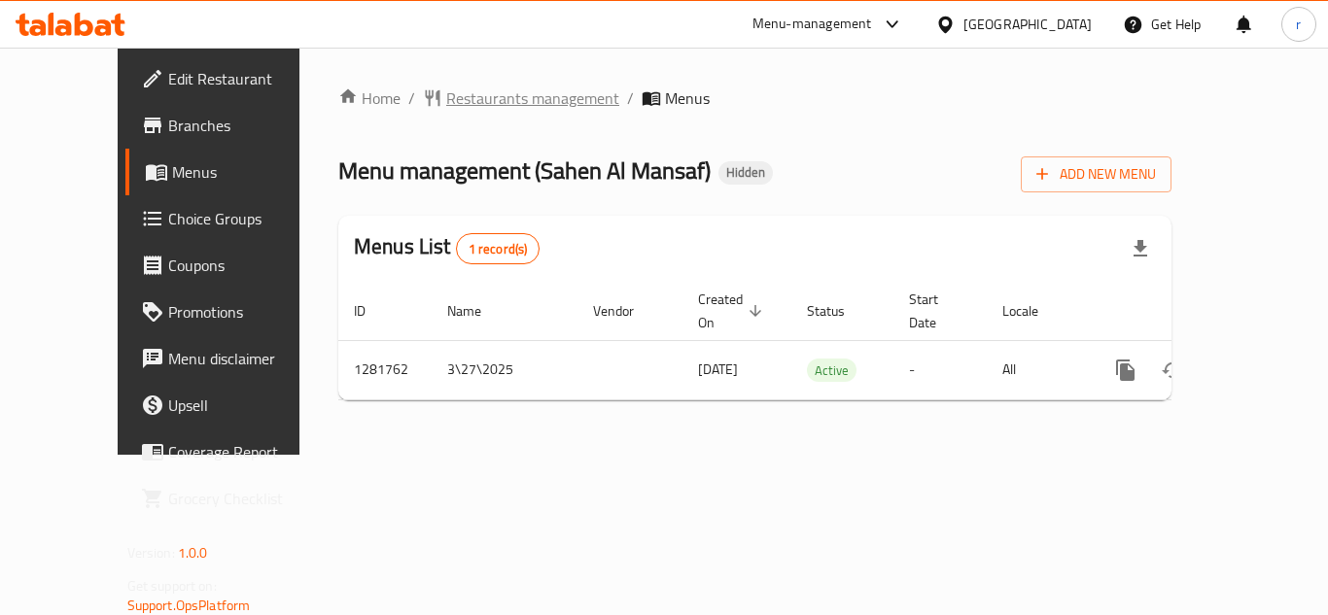
click at [446, 105] on span "Restaurants management" at bounding box center [532, 98] width 173 height 23
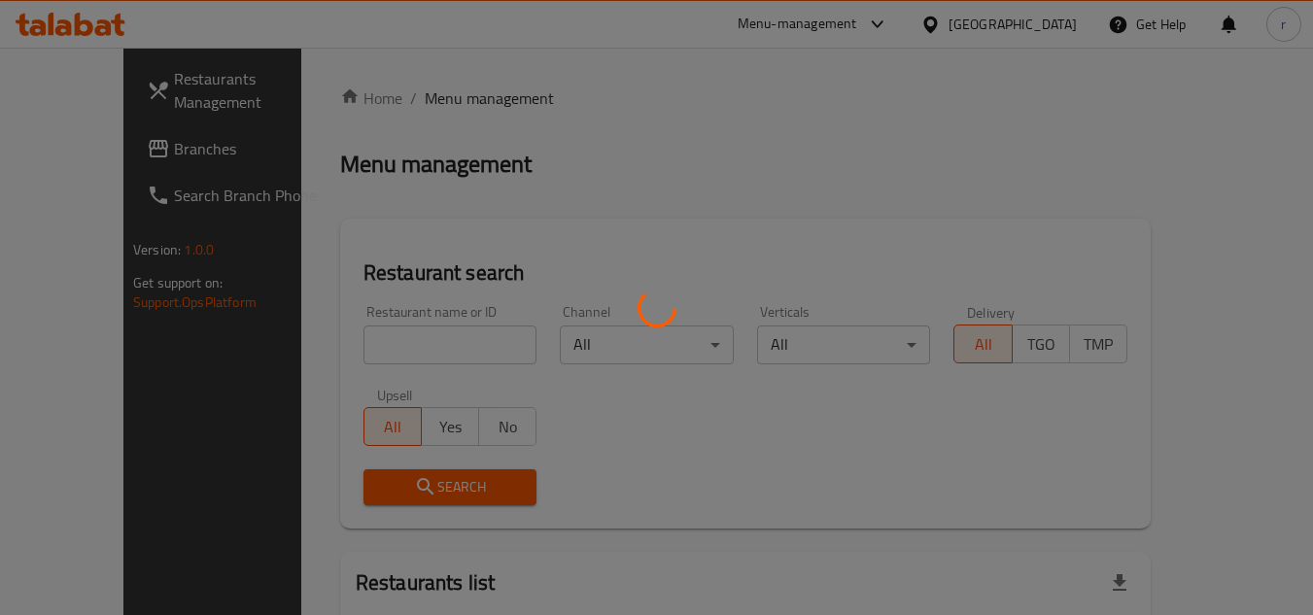
click at [384, 346] on div at bounding box center [656, 307] width 1313 height 615
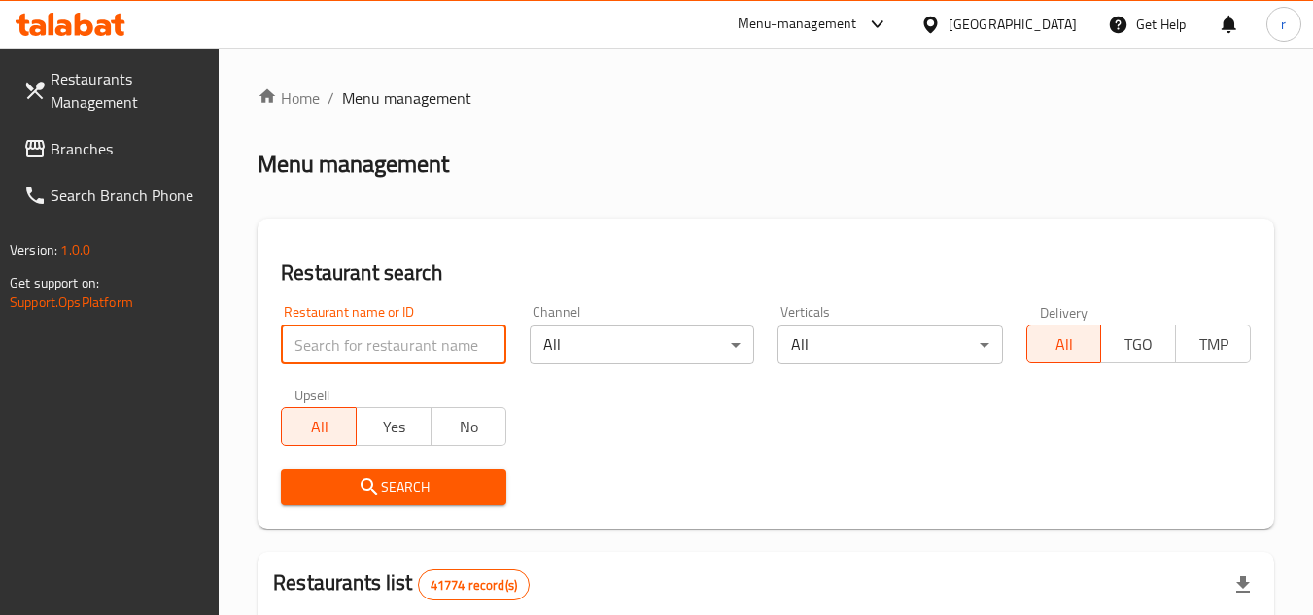
click at [419, 346] on input "search" at bounding box center [393, 345] width 225 height 39
paste input "694529"
type input "694529"
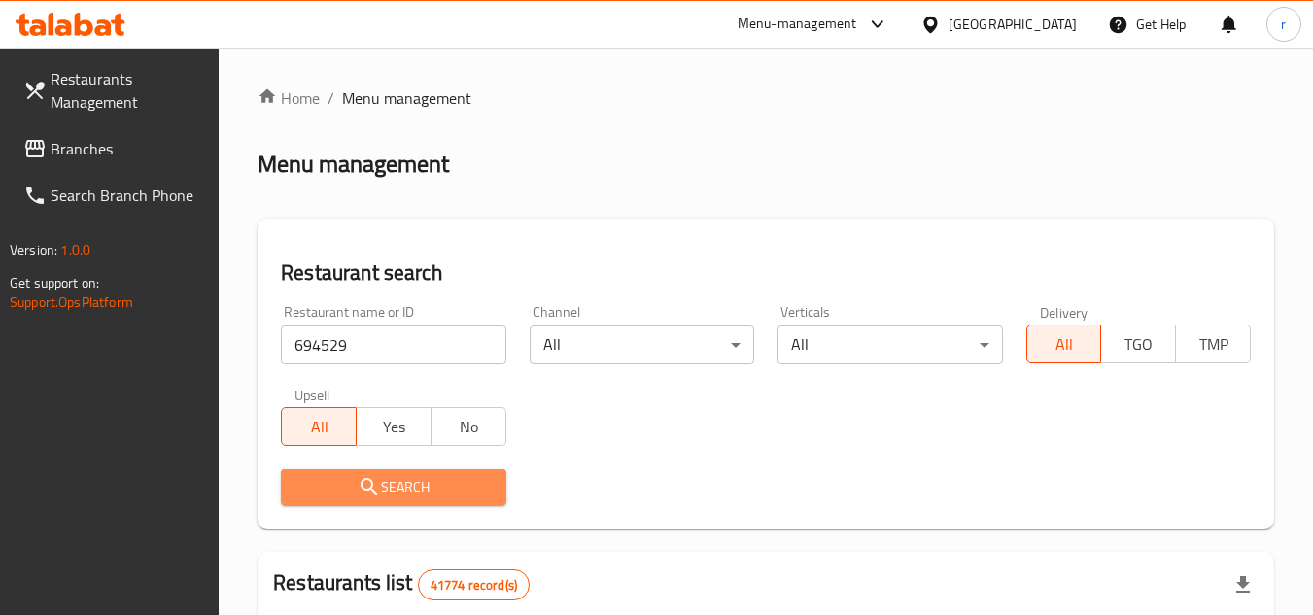
click at [426, 487] on span "Search" at bounding box center [393, 487] width 193 height 24
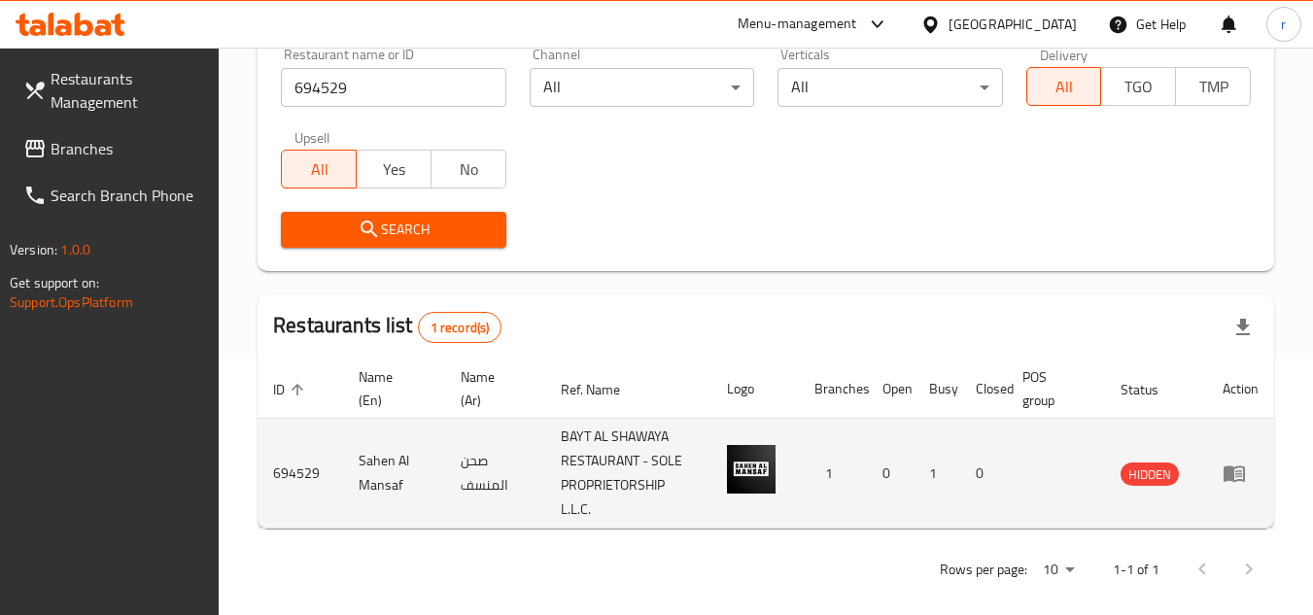
scroll to position [276, 0]
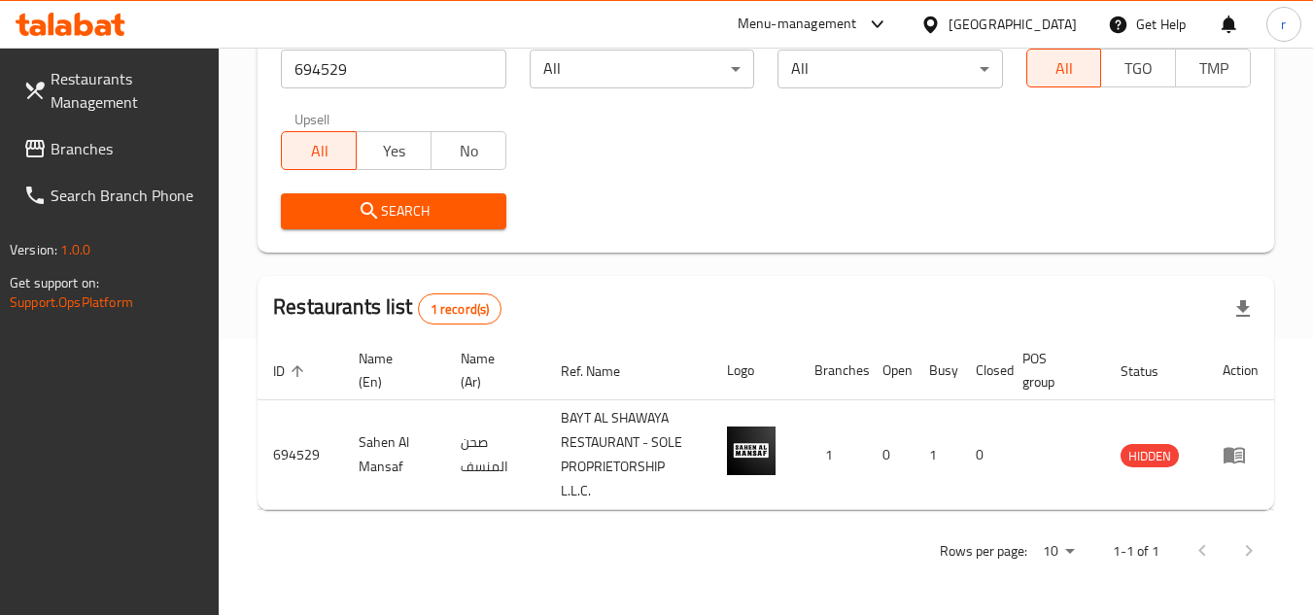
click at [65, 157] on span "Branches" at bounding box center [128, 148] width 154 height 23
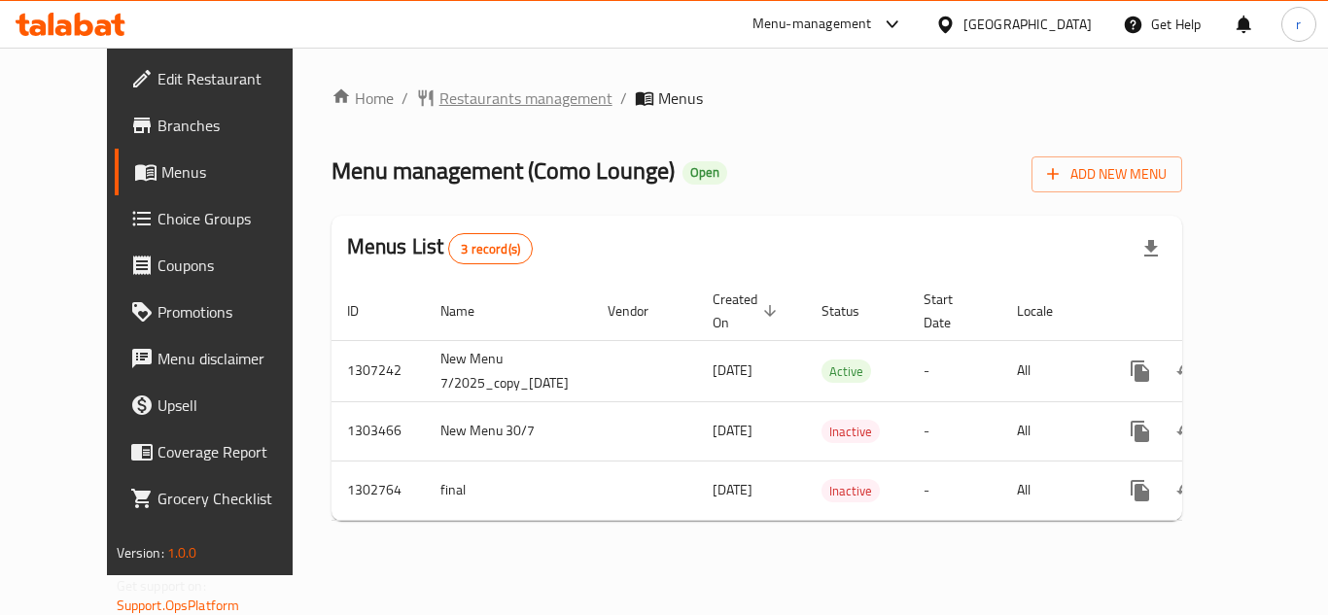
click at [439, 100] on span "Restaurants management" at bounding box center [525, 98] width 173 height 23
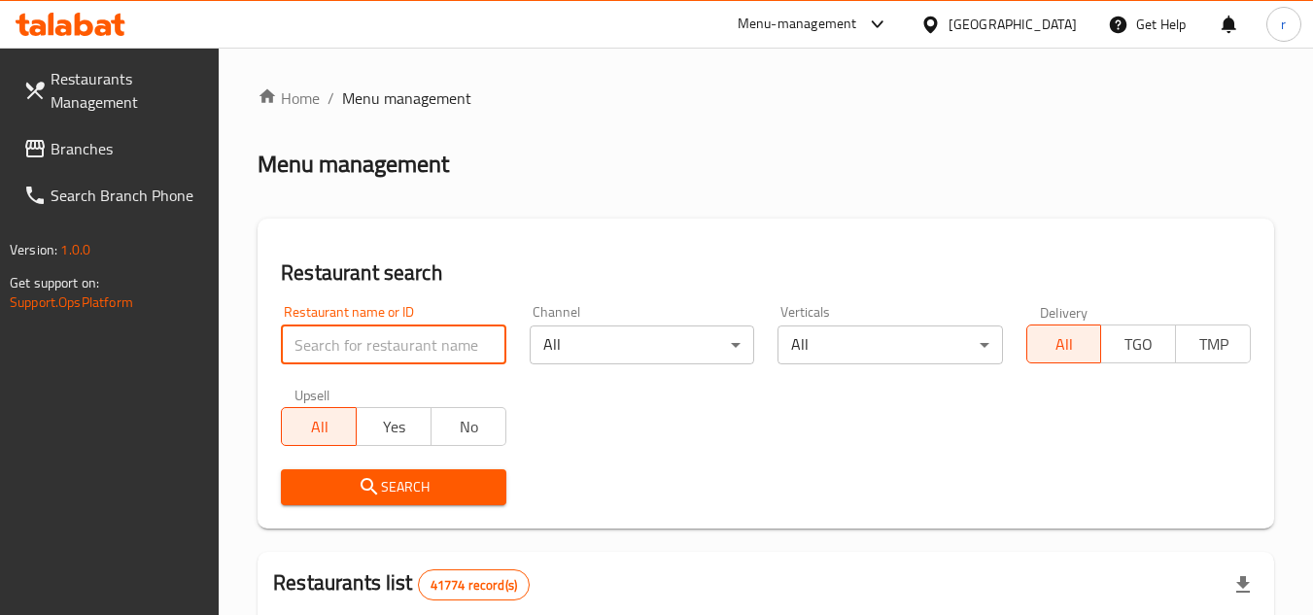
click at [372, 331] on input "search" at bounding box center [393, 345] width 225 height 39
paste input "701992"
type input "701992"
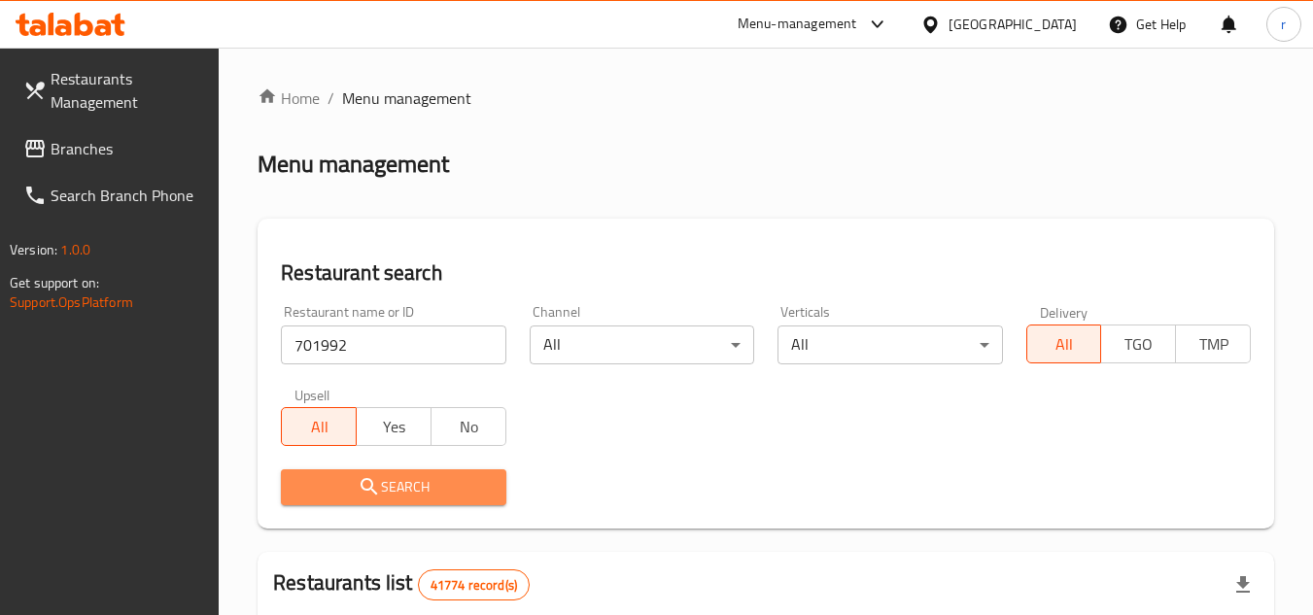
click at [388, 482] on span "Search" at bounding box center [393, 487] width 193 height 24
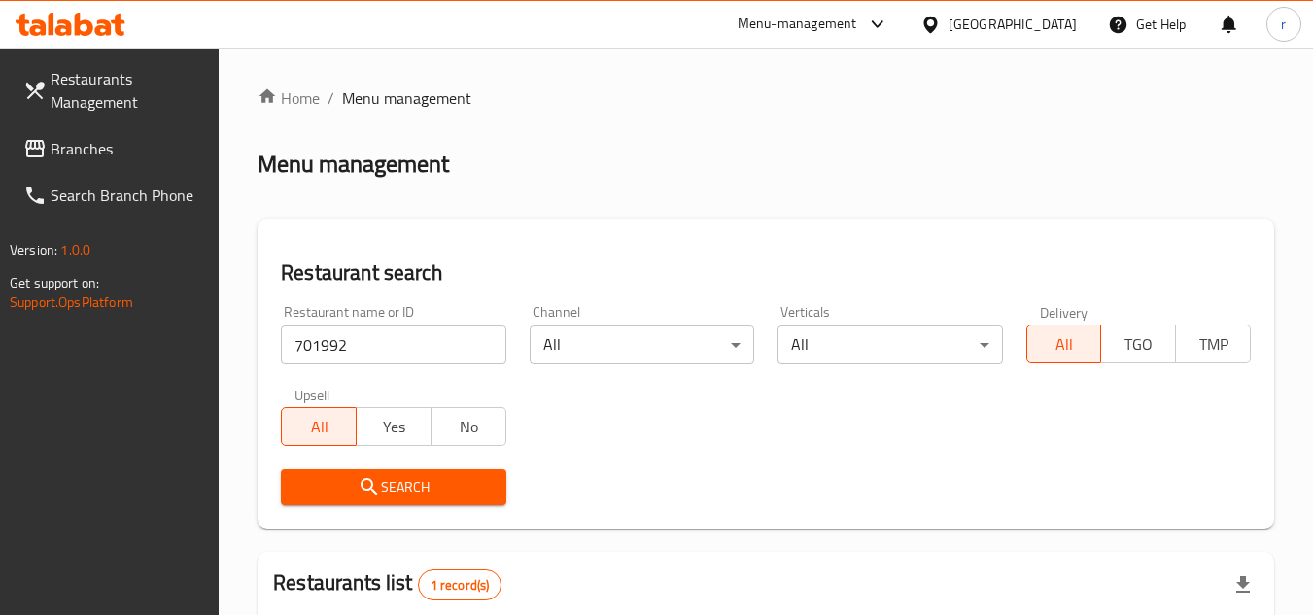
scroll to position [252, 0]
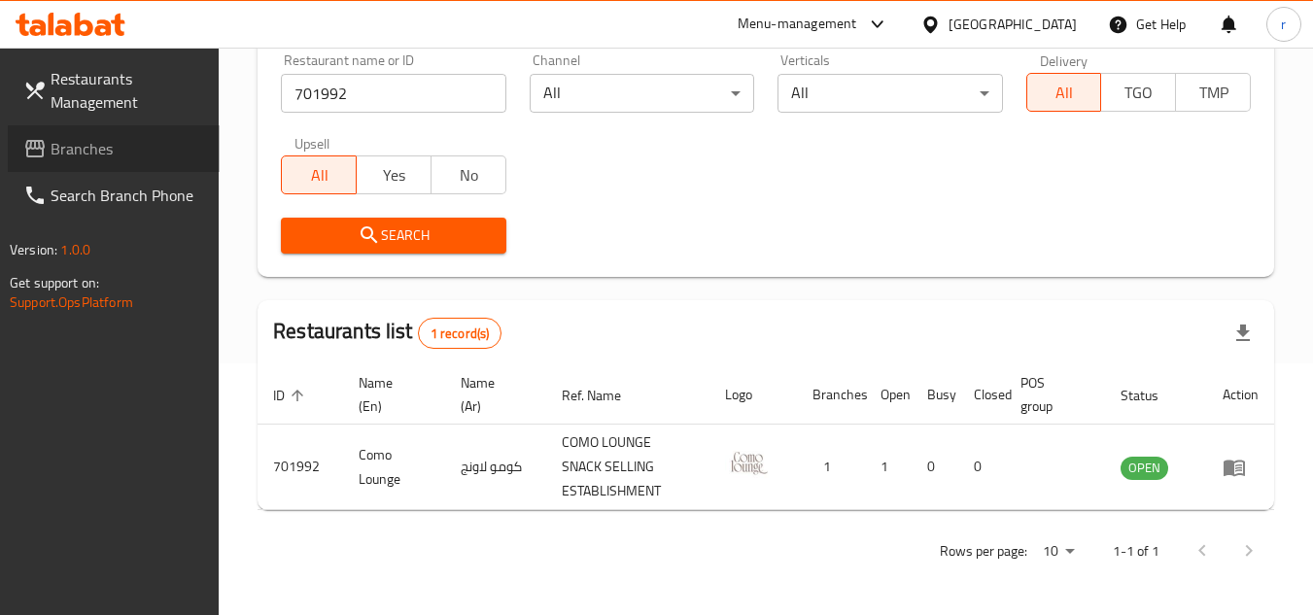
drag, startPoint x: 68, startPoint y: 147, endPoint x: 101, endPoint y: 138, distance: 34.2
click at [68, 148] on span "Branches" at bounding box center [128, 148] width 154 height 23
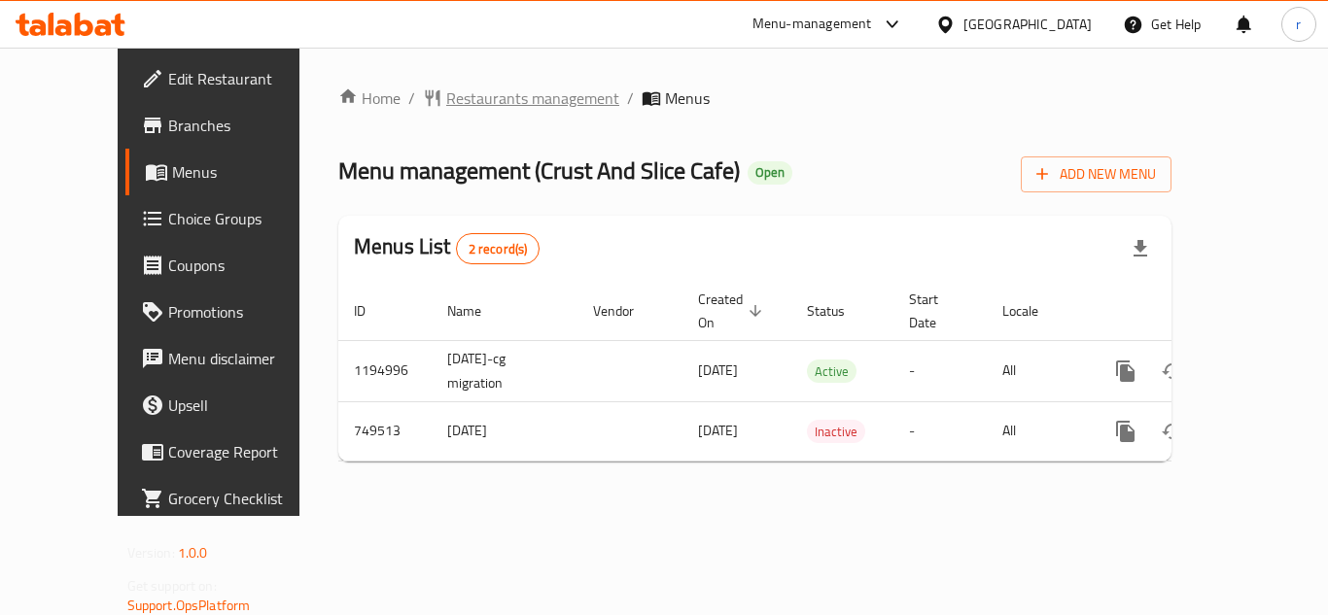
click at [481, 89] on span "Restaurants management" at bounding box center [532, 98] width 173 height 23
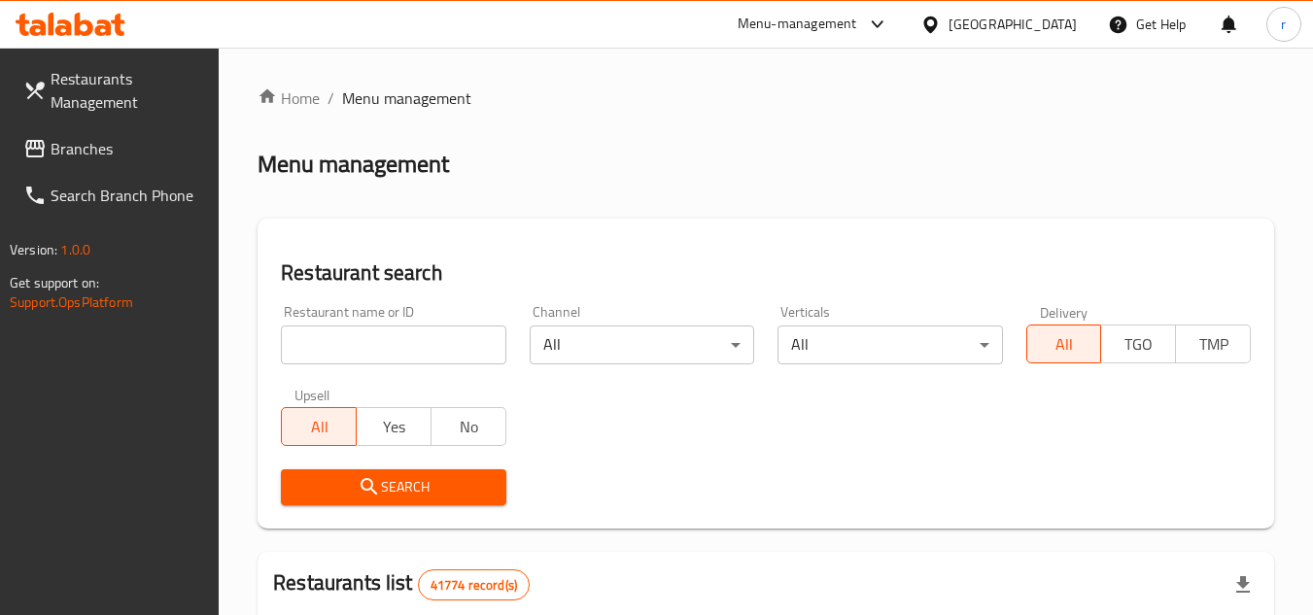
click at [432, 346] on input "search" at bounding box center [393, 345] width 225 height 39
paste input "648923"
type input "648923"
click at [411, 488] on span "Search" at bounding box center [393, 487] width 193 height 24
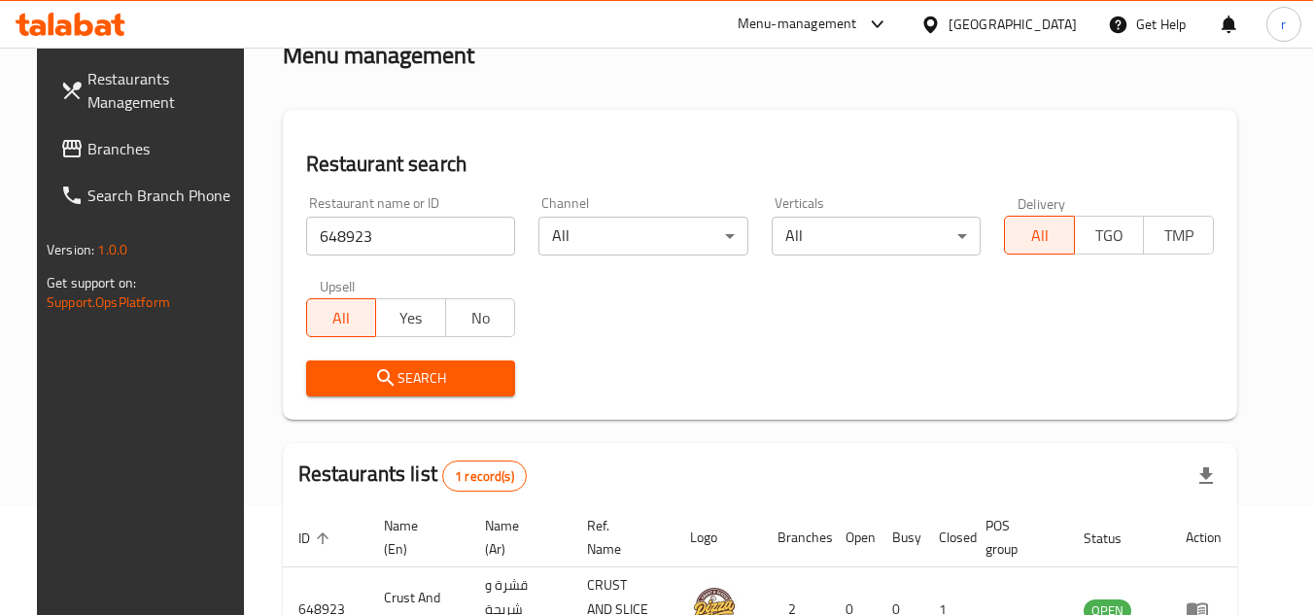
scroll to position [235, 0]
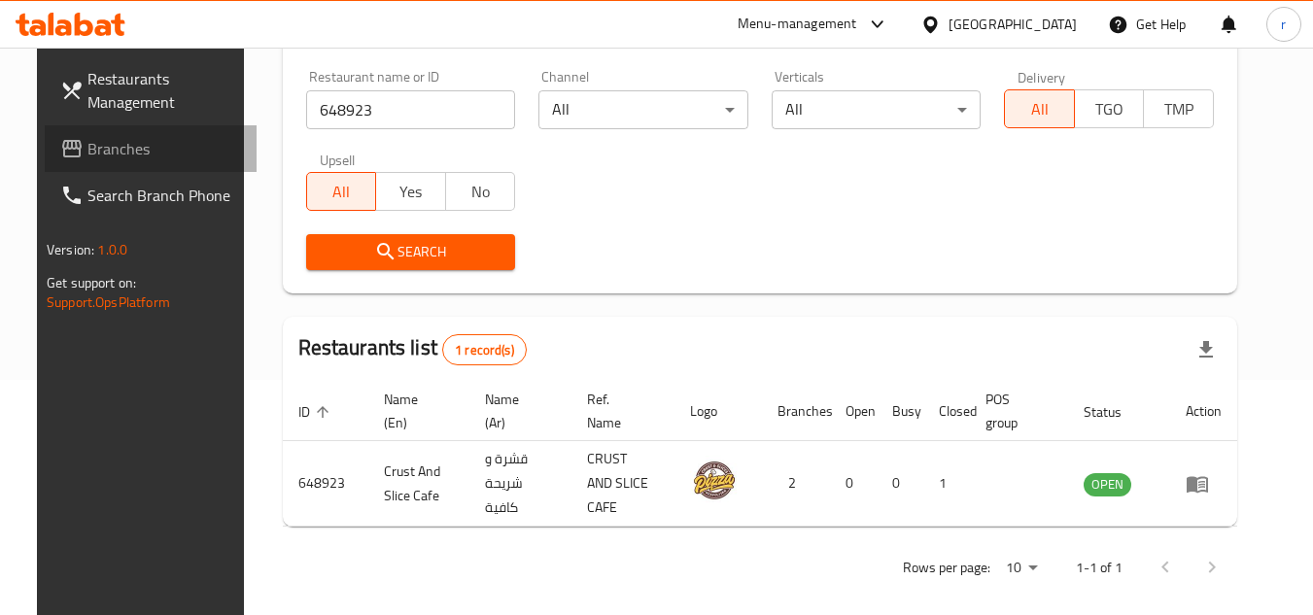
click at [103, 149] on span "Branches" at bounding box center [164, 148] width 154 height 23
